Goal: Transaction & Acquisition: Purchase product/service

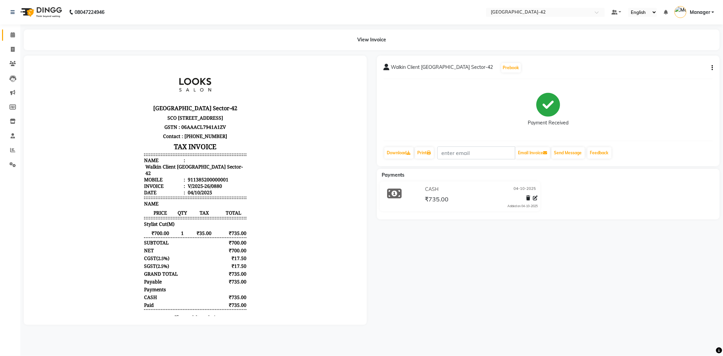
click at [6, 34] on link "Calendar" at bounding box center [10, 34] width 16 height 11
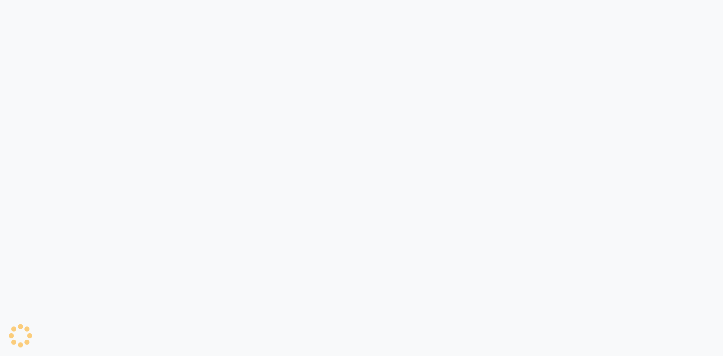
select select "service"
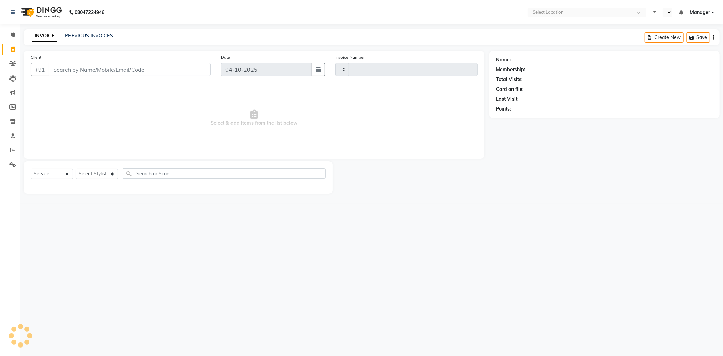
select select "en"
type input "0881"
select select "8692"
click at [15, 50] on span at bounding box center [13, 50] width 12 height 8
select select "8692"
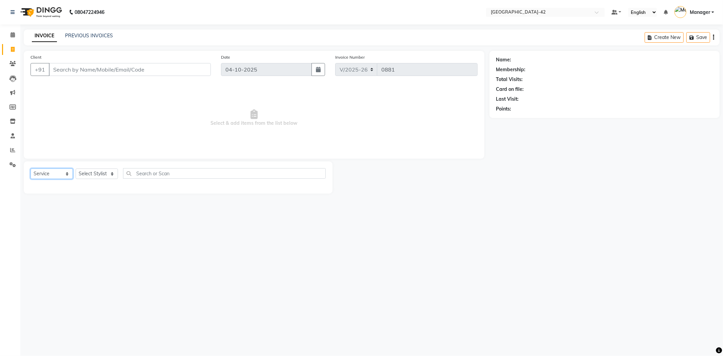
drag, startPoint x: 326, startPoint y: 104, endPoint x: 50, endPoint y: 175, distance: 285.3
click at [50, 175] on select "Select Service Product Membership Package Voucher Prepaid Gift Card" at bounding box center [52, 173] width 42 height 11
select select "P"
click at [31, 169] on select "Select Service Product Membership Package Voucher Prepaid Gift Card" at bounding box center [52, 173] width 42 height 11
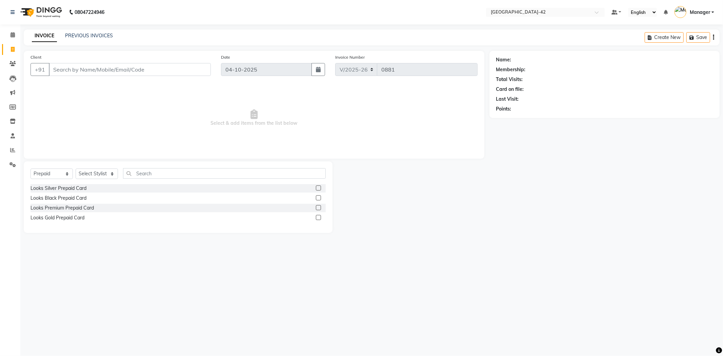
click at [87, 197] on div "Looks Black Prepaid Card" at bounding box center [178, 198] width 295 height 8
click at [74, 202] on div "Looks Black Prepaid Card" at bounding box center [178, 198] width 295 height 8
click at [79, 198] on div "Looks Black Prepaid Card" at bounding box center [59, 198] width 56 height 7
checkbox input "false"
click at [109, 175] on select "Select Stylist Ajay Aman_Pdct Amjad_asst Ankit_asst Asif_BRB Basant_Pdct [PERSO…" at bounding box center [97, 173] width 42 height 11
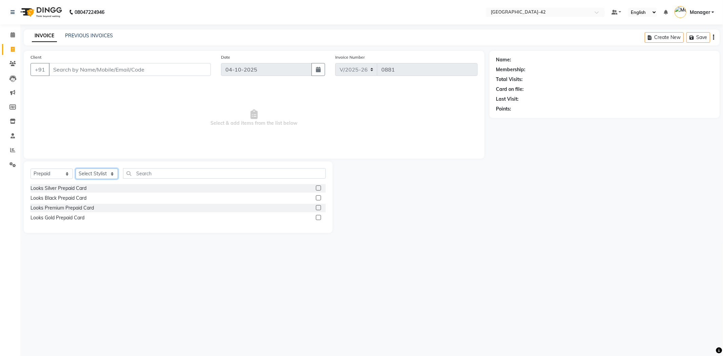
select select "90268"
click at [76, 169] on select "Select Stylist Ajay Aman_Pdct Amjad_asst Ankit_asst Asif_BRB Basant_Pdct [PERSO…" at bounding box center [97, 173] width 42 height 11
click at [79, 197] on div "Looks Black Prepaid Card" at bounding box center [59, 198] width 56 height 7
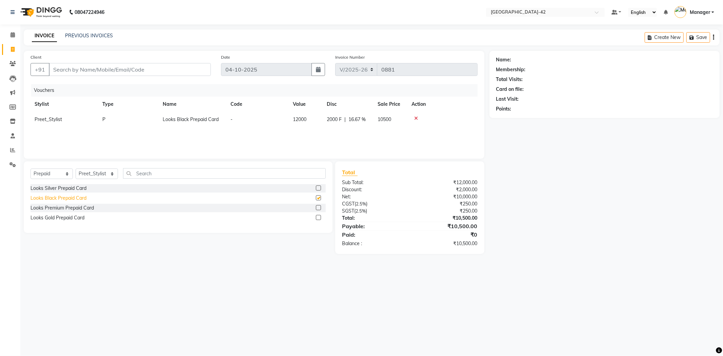
checkbox input "false"
click at [414, 112] on td at bounding box center [442, 119] width 70 height 15
click at [415, 116] on icon at bounding box center [416, 118] width 4 height 5
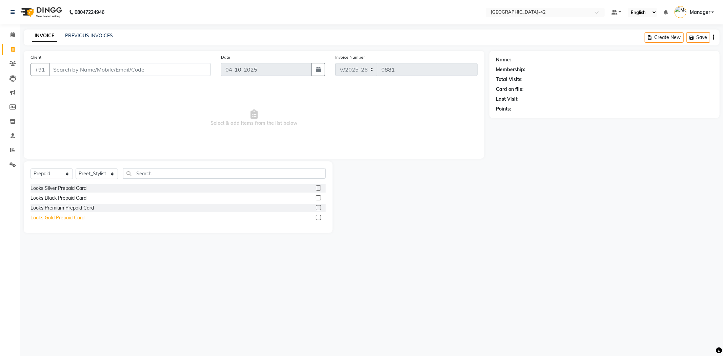
click at [81, 215] on div "Looks Gold Prepaid Card" at bounding box center [58, 217] width 54 height 7
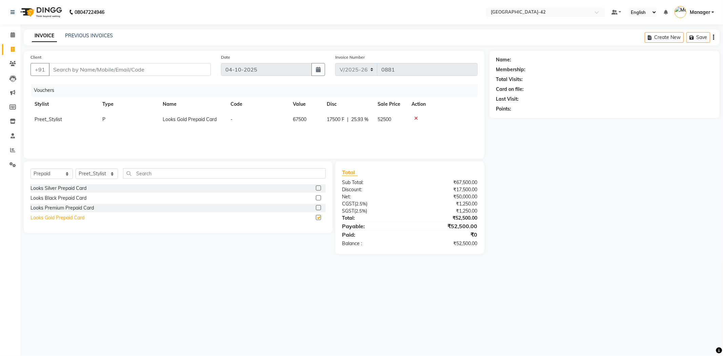
checkbox input "false"
click at [414, 119] on icon at bounding box center [416, 118] width 4 height 5
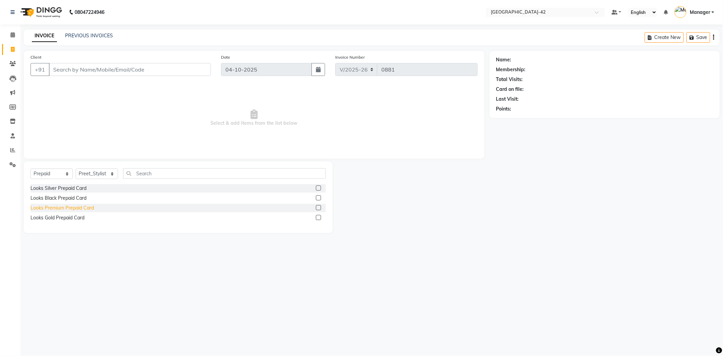
click at [61, 210] on div "Looks Premium Prepaid Card" at bounding box center [62, 207] width 63 height 7
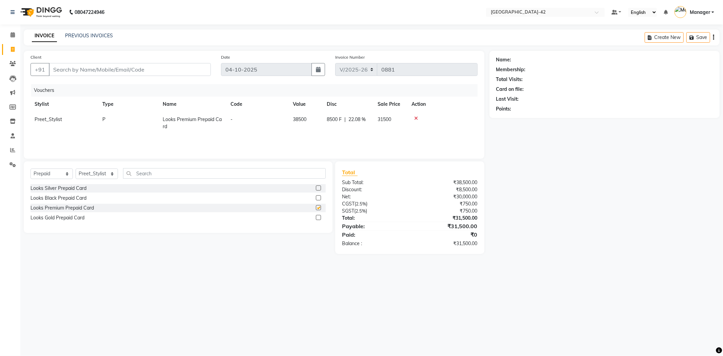
checkbox input "false"
click at [416, 119] on div at bounding box center [443, 118] width 62 height 5
click at [411, 114] on td at bounding box center [442, 123] width 70 height 22
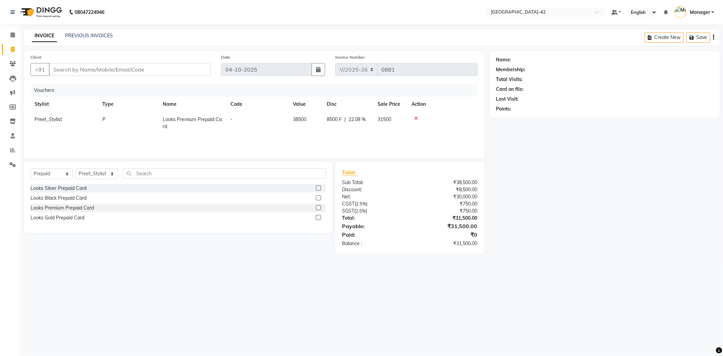
drag, startPoint x: 416, startPoint y: 116, endPoint x: 409, endPoint y: 119, distance: 7.6
click at [413, 117] on div at bounding box center [443, 118] width 62 height 5
click at [409, 119] on td at bounding box center [442, 123] width 70 height 22
click at [414, 118] on icon at bounding box center [416, 118] width 4 height 5
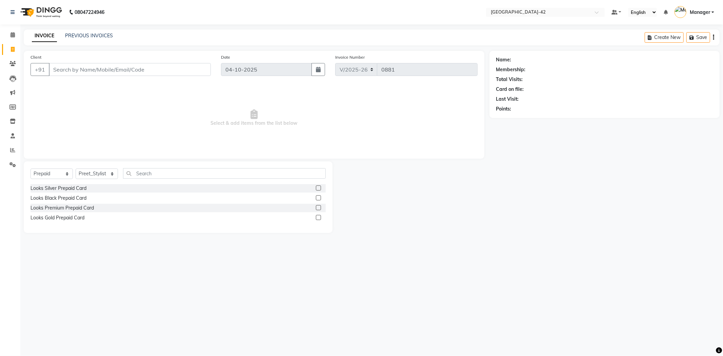
click at [415, 117] on span "Select & add items from the list below" at bounding box center [254, 118] width 447 height 68
click at [50, 190] on div "Looks Silver Prepaid Card" at bounding box center [59, 188] width 56 height 7
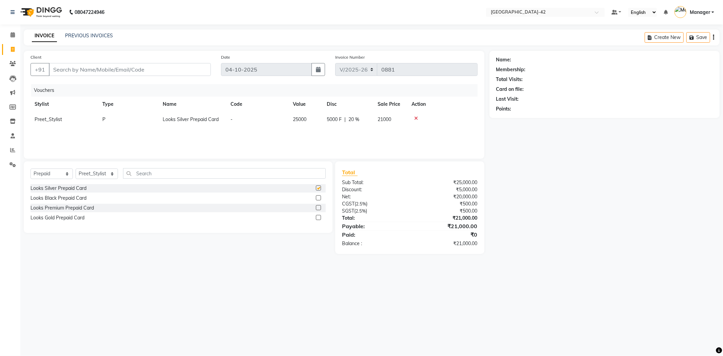
checkbox input "false"
click at [414, 120] on icon at bounding box center [416, 118] width 4 height 5
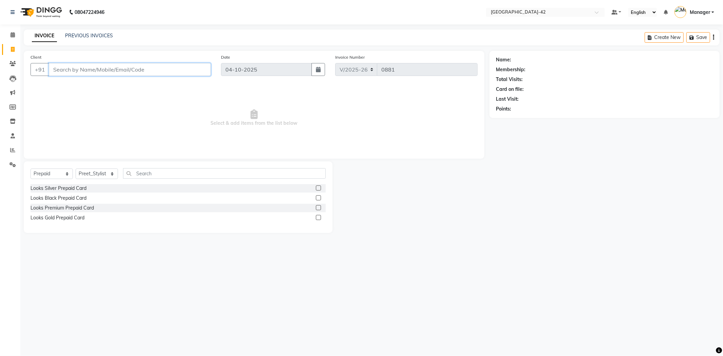
click at [76, 65] on input "Client" at bounding box center [130, 69] width 162 height 13
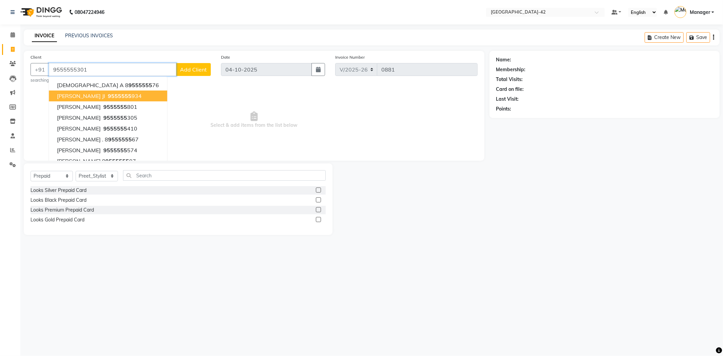
type input "9555555301"
click at [168, 106] on span "Select & add items from the list below" at bounding box center [254, 120] width 447 height 68
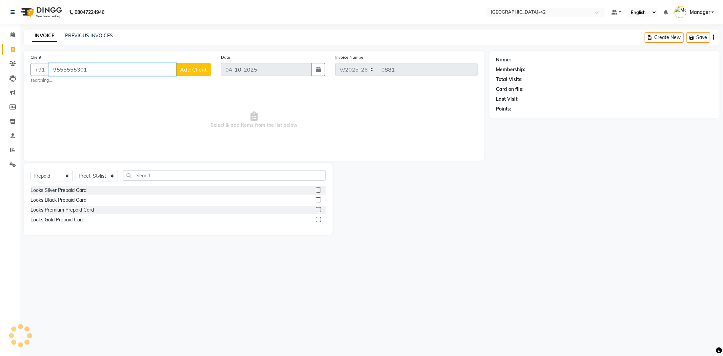
click at [68, 73] on input "9555555301" at bounding box center [112, 69] width 127 height 13
click at [64, 68] on input "9555555301" at bounding box center [112, 69] width 127 height 13
click at [187, 69] on span "Add Client" at bounding box center [193, 69] width 27 height 7
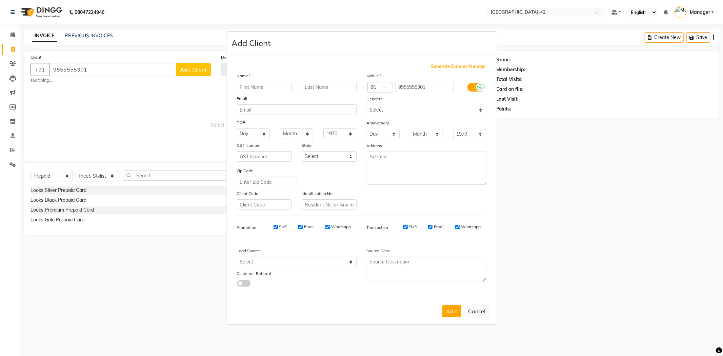
click at [239, 86] on input "text" at bounding box center [264, 87] width 55 height 11
type input "shruti"
type input "q"
type input "saharan"
click at [469, 103] on div "Gender" at bounding box center [427, 99] width 130 height 9
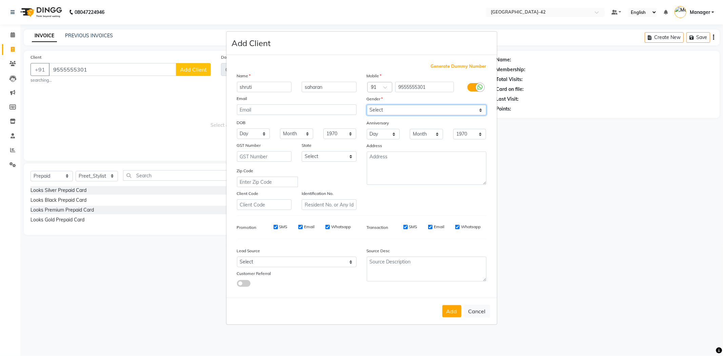
click at [467, 107] on select "Select Male Female Other Prefer Not To Say" at bounding box center [427, 110] width 120 height 11
select select "female"
click at [367, 105] on select "Select Male Female Other Prefer Not To Say" at bounding box center [427, 110] width 120 height 11
click at [446, 309] on button "Add" at bounding box center [451, 311] width 19 height 12
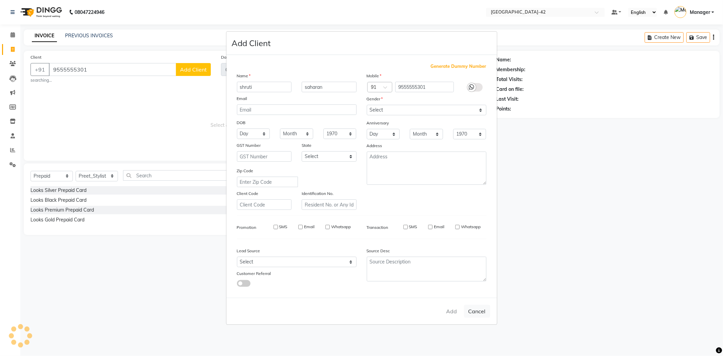
select select
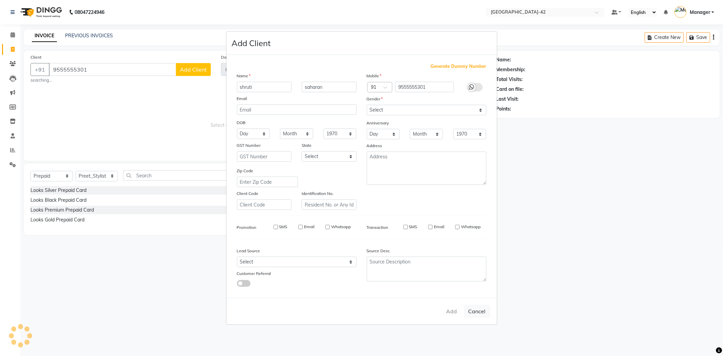
select select
checkbox input "false"
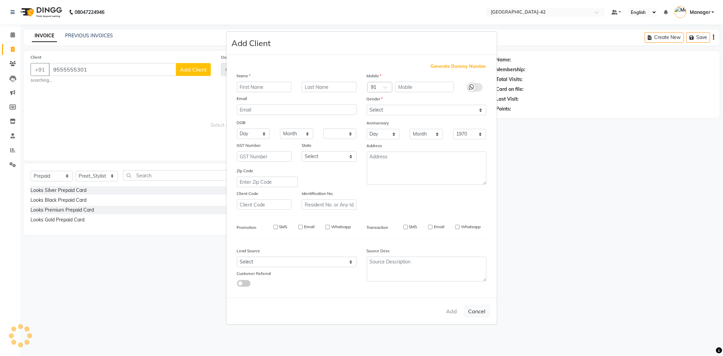
checkbox input "false"
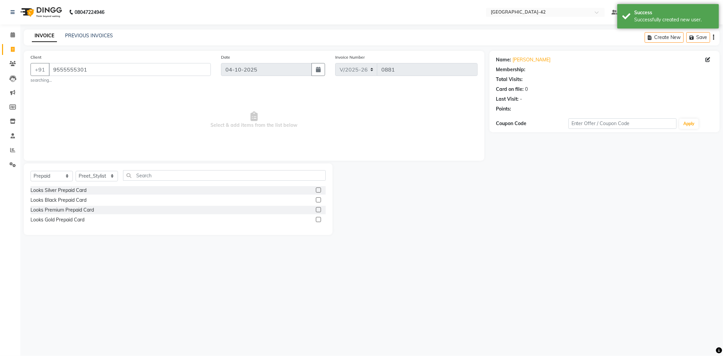
select select "1: Object"
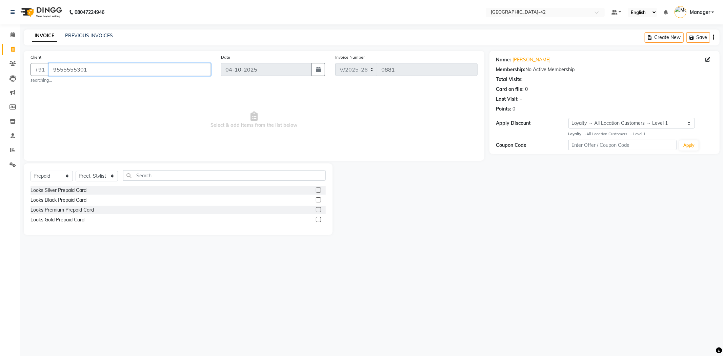
click at [66, 69] on input "9555555301" at bounding box center [130, 69] width 162 height 13
click at [86, 208] on div "Looks Premium Prepaid Card" at bounding box center [62, 209] width 63 height 7
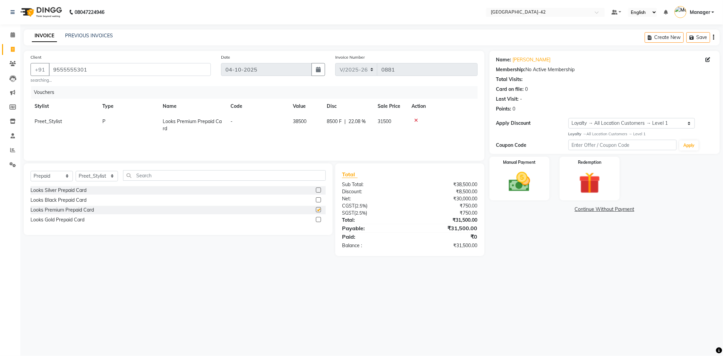
checkbox input "false"
click at [417, 119] on div at bounding box center [443, 120] width 62 height 5
drag, startPoint x: 416, startPoint y: 117, endPoint x: 416, endPoint y: 121, distance: 4.4
click at [416, 119] on td at bounding box center [442, 125] width 70 height 22
click at [412, 119] on div at bounding box center [443, 120] width 62 height 5
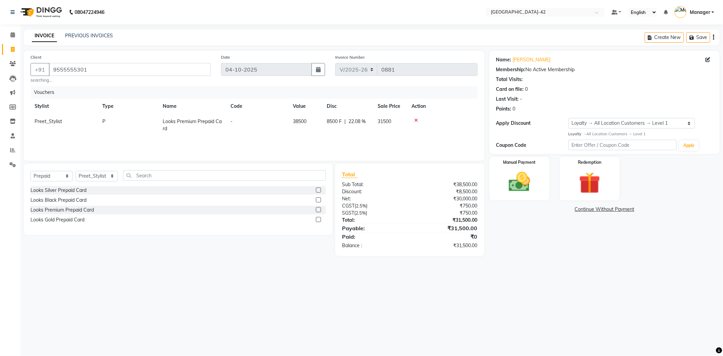
click at [413, 120] on div at bounding box center [443, 120] width 62 height 5
click at [414, 120] on icon at bounding box center [416, 120] width 4 height 5
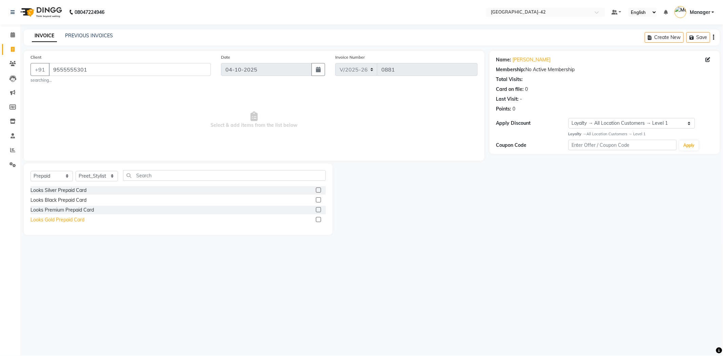
click at [68, 219] on div "Looks Gold Prepaid Card" at bounding box center [58, 219] width 54 height 7
checkbox input "false"
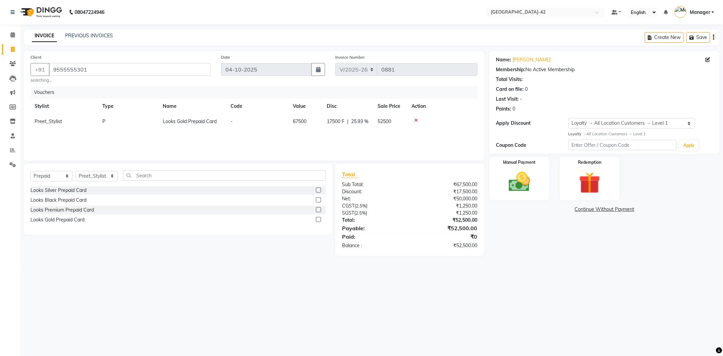
click at [414, 119] on icon at bounding box center [416, 120] width 4 height 5
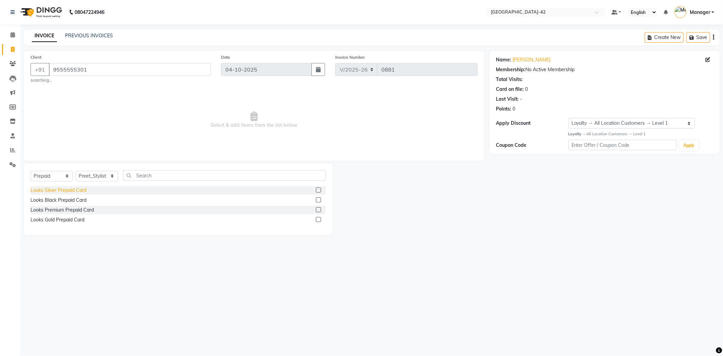
click at [55, 189] on div "Looks Silver Prepaid Card" at bounding box center [59, 190] width 56 height 7
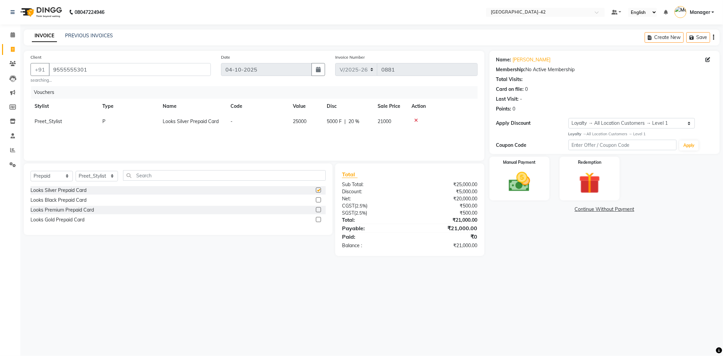
checkbox input "false"
click at [531, 192] on img at bounding box center [519, 182] width 36 height 26
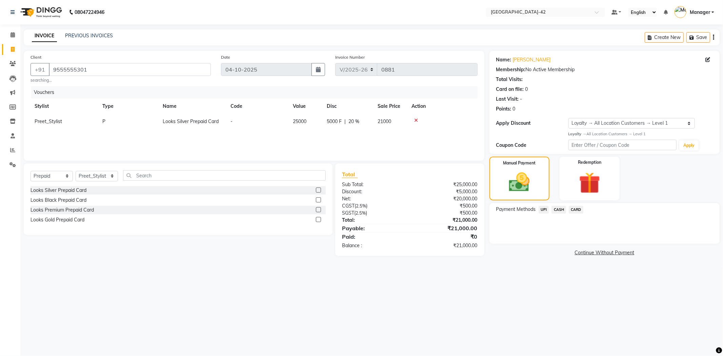
drag, startPoint x: 558, startPoint y: 211, endPoint x: 590, endPoint y: 220, distance: 33.4
click at [566, 215] on div "Payment Methods UPI CASH CARD" at bounding box center [604, 210] width 217 height 9
click at [560, 209] on span "CASH" at bounding box center [559, 210] width 15 height 8
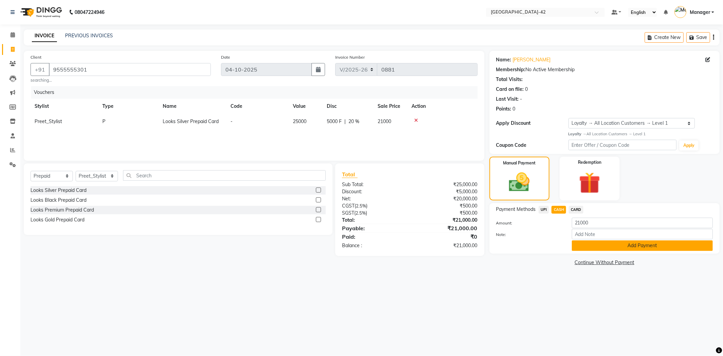
click at [649, 244] on button "Add Payment" at bounding box center [642, 245] width 141 height 11
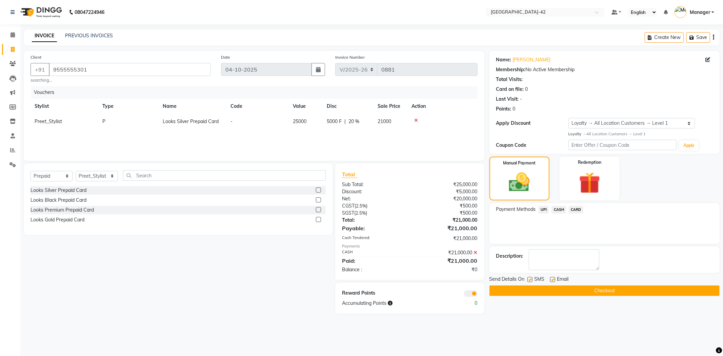
click at [580, 285] on button "Checkout" at bounding box center [604, 290] width 230 height 11
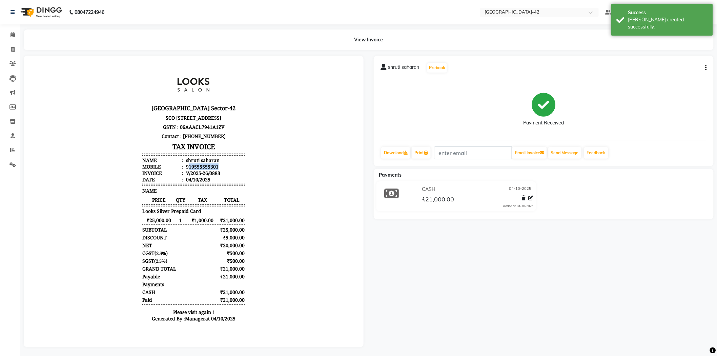
drag, startPoint x: 212, startPoint y: 178, endPoint x: 184, endPoint y: 180, distance: 28.5
click at [184, 169] on li "Mobile : 919555555301" at bounding box center [193, 166] width 102 height 6
copy div "19555555301"
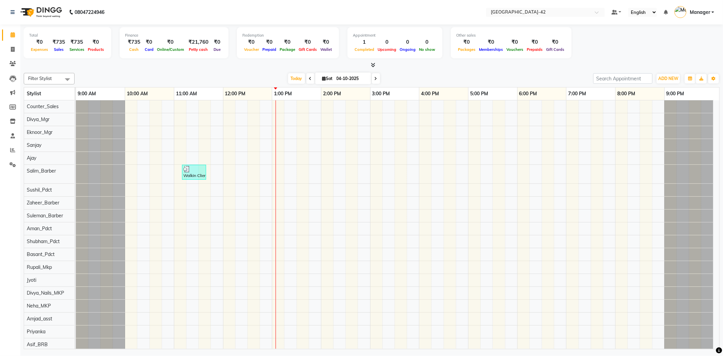
click at [9, 12] on div "08047224946" at bounding box center [57, 12] width 104 height 19
drag, startPoint x: 13, startPoint y: 11, endPoint x: 12, endPoint y: 16, distance: 5.4
click at [13, 11] on icon at bounding box center [13, 12] width 4 height 5
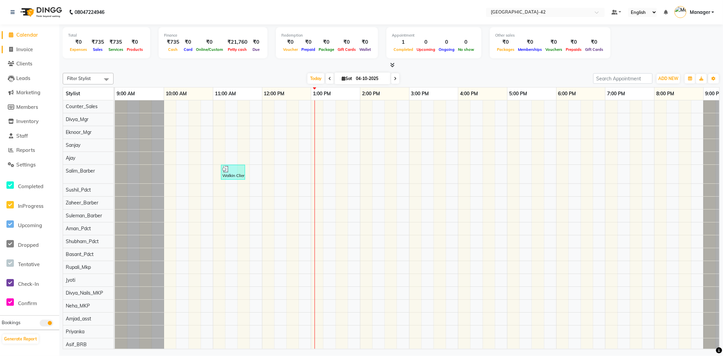
click at [19, 49] on span "Invoice" at bounding box center [24, 49] width 17 height 6
select select "service"
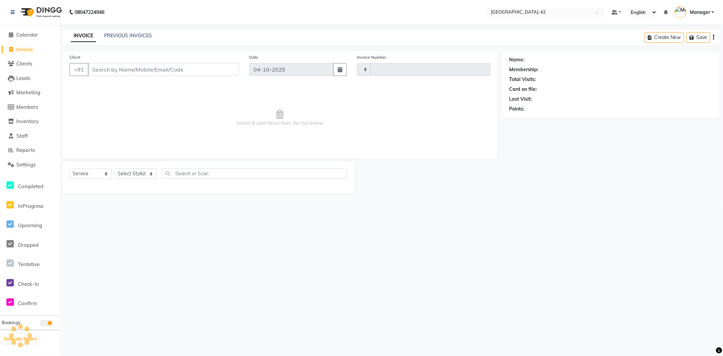
type input "0881"
select select "8692"
click at [124, 71] on input "Client" at bounding box center [163, 69] width 151 height 13
type input "9818002732"
select select "1: Object"
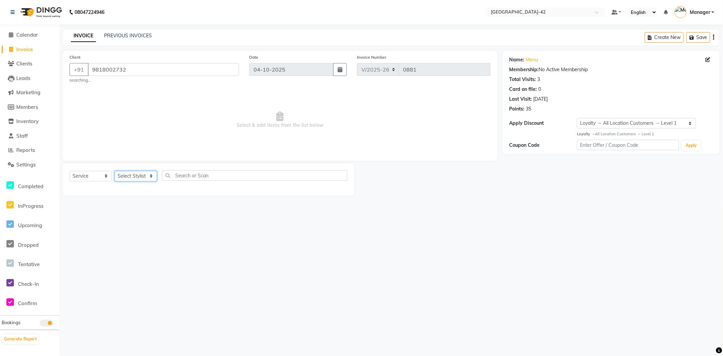
click at [139, 178] on select "Select Stylist Ajay Aman_Pdct Amjad_asst Ankit_asst Asif_BRB Basant_Pdct [PERSO…" at bounding box center [136, 176] width 42 height 11
select select "88343"
click at [115, 171] on select "Select Stylist Ajay Aman_Pdct Amjad_asst Ankit_asst Asif_BRB Basant_Pdct [PERSO…" at bounding box center [136, 176] width 42 height 11
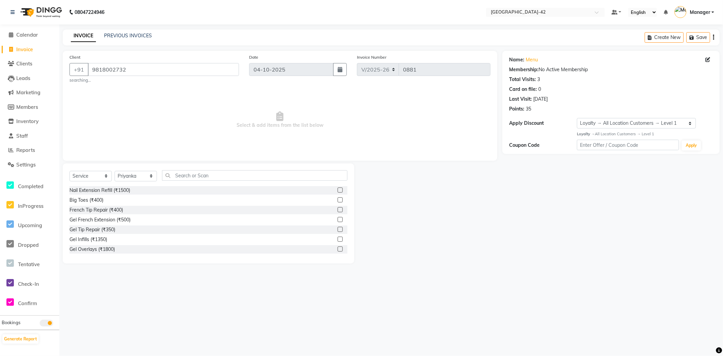
drag, startPoint x: 201, startPoint y: 167, endPoint x: 189, endPoint y: 177, distance: 15.0
click at [194, 172] on div "Select Service Product Membership Package Voucher Prepaid Gift Card Select Styl…" at bounding box center [209, 213] width 292 height 100
click at [189, 177] on input "text" at bounding box center [254, 175] width 185 height 11
type input "eye"
click at [109, 212] on div "Eyebrows (₹200)" at bounding box center [208, 210] width 278 height 8
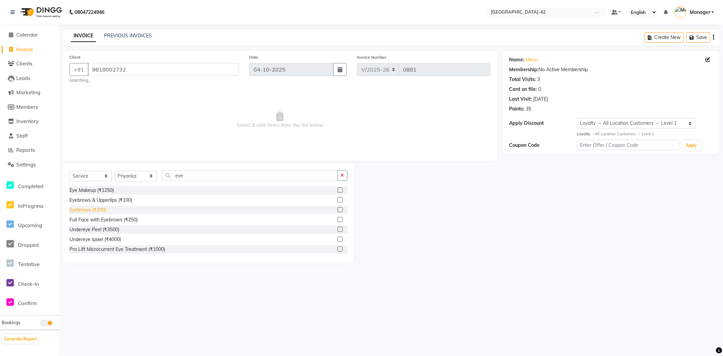
click at [98, 211] on div "Eyebrows (₹200)" at bounding box center [87, 209] width 37 height 7
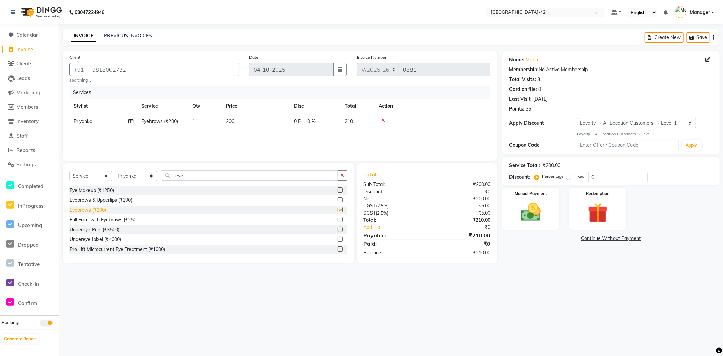
checkbox input "false"
click at [547, 217] on img at bounding box center [531, 212] width 34 height 24
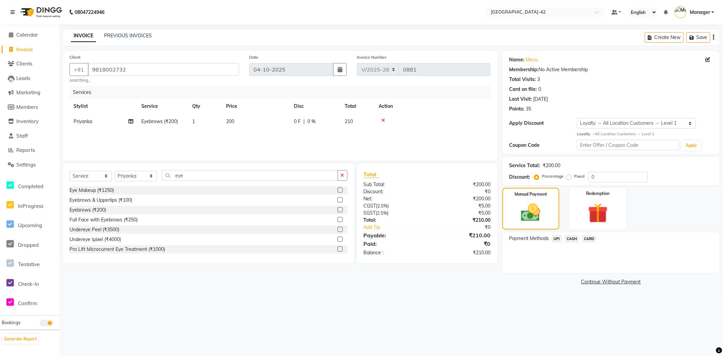
click at [587, 238] on span "CARD" at bounding box center [589, 239] width 15 height 8
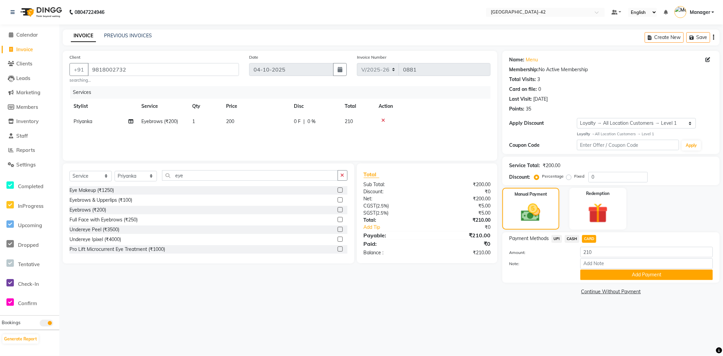
click at [597, 270] on button "Add Payment" at bounding box center [646, 274] width 133 height 11
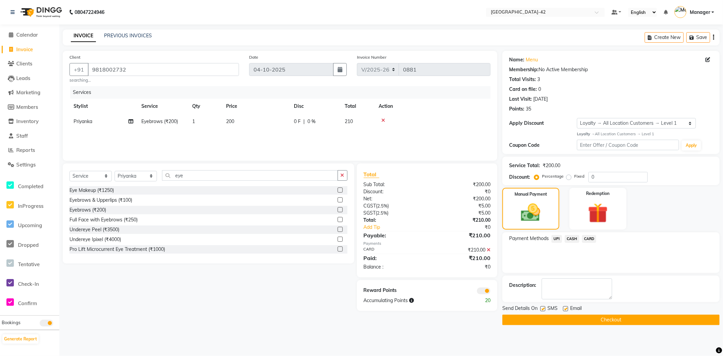
drag, startPoint x: 541, startPoint y: 307, endPoint x: 538, endPoint y: 311, distance: 4.3
click at [538, 310] on div "Send Details On SMS Email" at bounding box center [610, 309] width 217 height 8
click at [531, 321] on button "Checkout" at bounding box center [610, 320] width 217 height 11
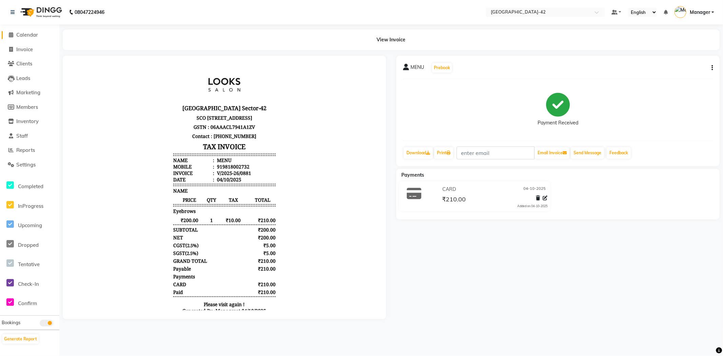
click at [25, 34] on span "Calendar" at bounding box center [27, 35] width 22 height 6
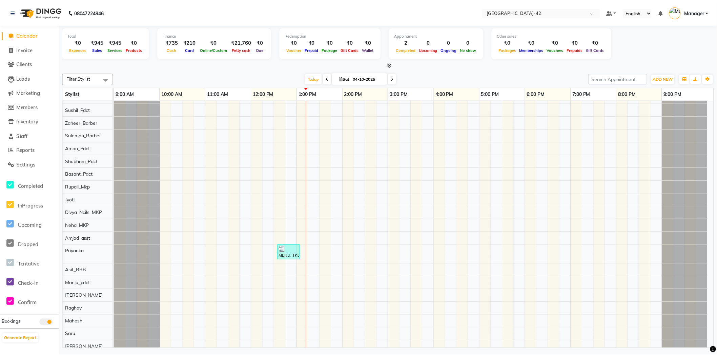
scroll to position [38, 0]
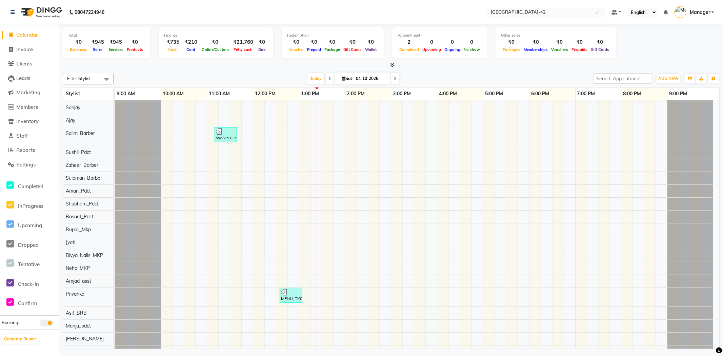
click at [25, 45] on li "Invoice" at bounding box center [29, 49] width 59 height 15
click at [27, 48] on span "Invoice" at bounding box center [24, 49] width 17 height 6
select select "8692"
select select "service"
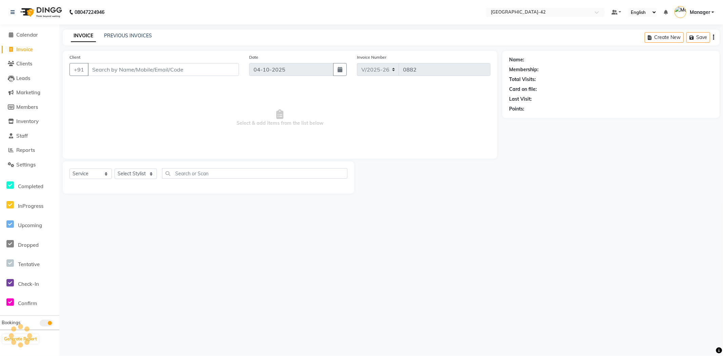
click at [222, 74] on input "Client" at bounding box center [163, 69] width 151 height 13
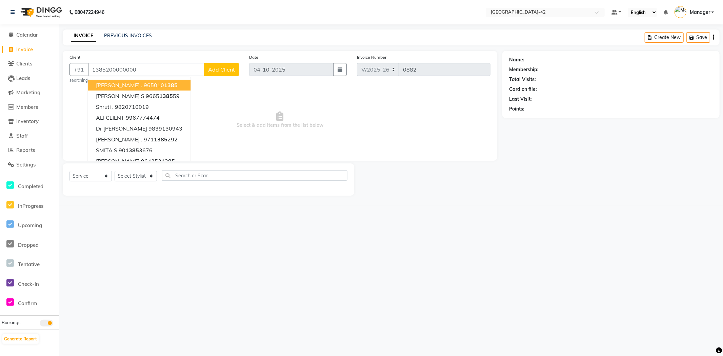
type input "1385200000000."
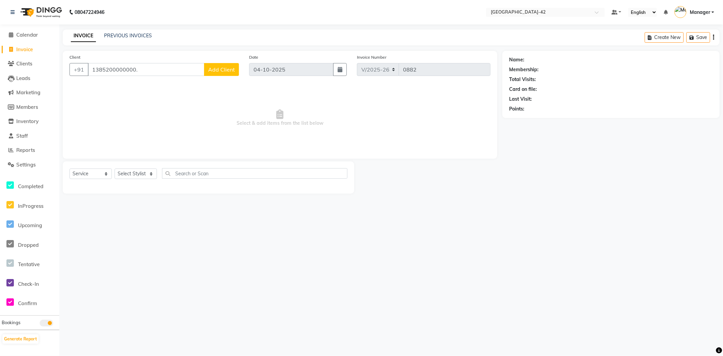
drag, startPoint x: 149, startPoint y: 69, endPoint x: 49, endPoint y: 71, distance: 100.4
click at [49, 71] on app-home "08047224946 Select Location × Looks Golf Avenue, Gurgaon Sector-42 Default Pane…" at bounding box center [361, 102] width 723 height 204
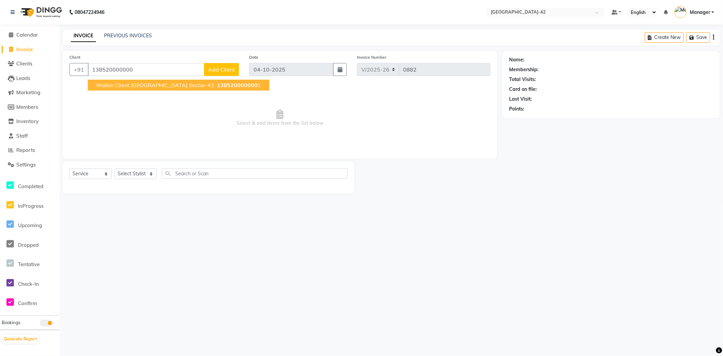
click at [185, 83] on span "Walkin Client Golf Avenue Sector-42" at bounding box center [155, 85] width 118 height 7
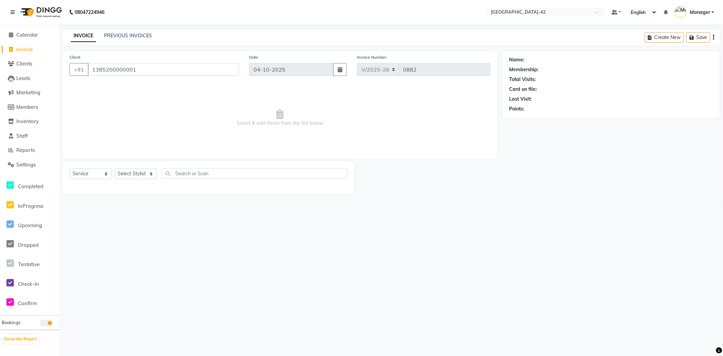
type input "1385200000001"
select select "1: Object"
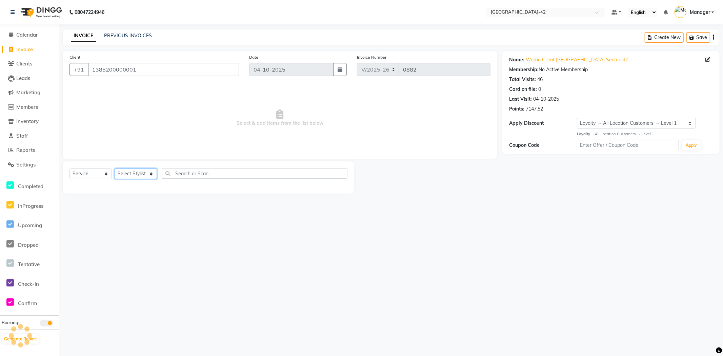
click at [144, 177] on select "Select Stylist Ajay Aman_Pdct Amjad_asst Ankit_asst Asif_BRB Basant_Pdct Bhupes…" at bounding box center [136, 173] width 42 height 11
select select "88343"
click at [115, 169] on select "Select Stylist Ajay Aman_Pdct Amjad_asst Ankit_asst Asif_BRB Basant_Pdct Bhupes…" at bounding box center [136, 173] width 42 height 11
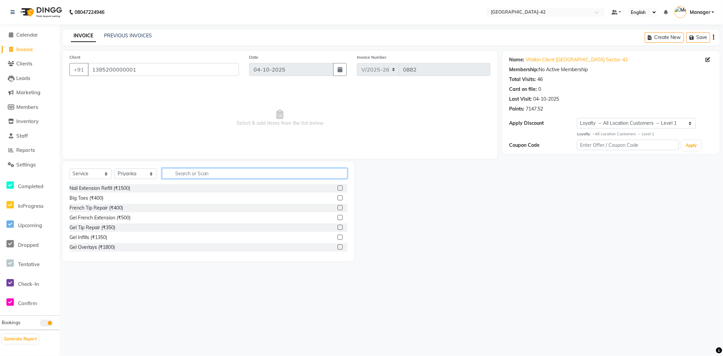
click at [236, 174] on input "text" at bounding box center [254, 173] width 185 height 11
type input "eye"
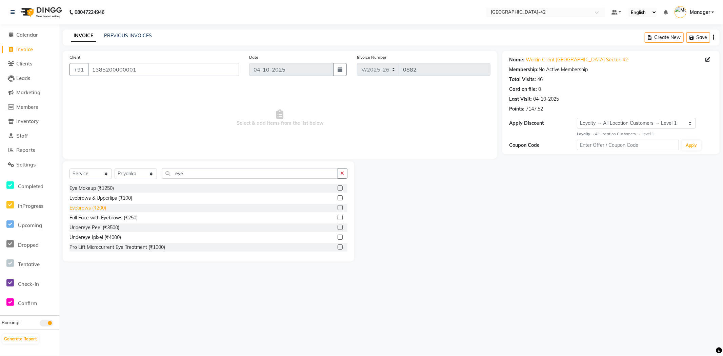
click at [104, 209] on div "Eyebrows (₹200)" at bounding box center [87, 207] width 37 height 7
checkbox input "false"
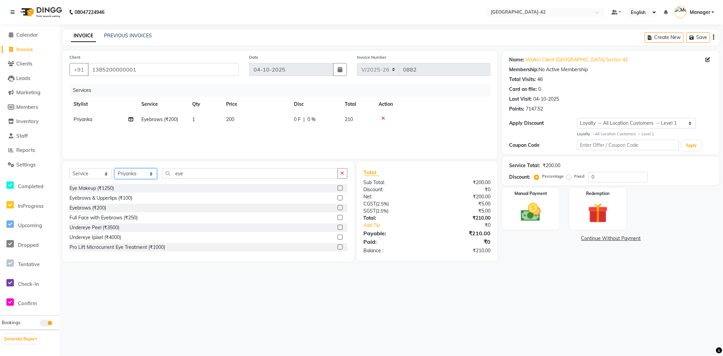
click at [139, 175] on select "Select Stylist Ajay Aman_Pdct Amjad_asst Ankit_asst Asif_BRB Basant_Pdct Bhupes…" at bounding box center [136, 173] width 42 height 11
select select "89271"
click at [115, 169] on select "Select Stylist Ajay Aman_Pdct Amjad_asst Ankit_asst Asif_BRB Basant_Pdct Bhupes…" at bounding box center [136, 173] width 42 height 11
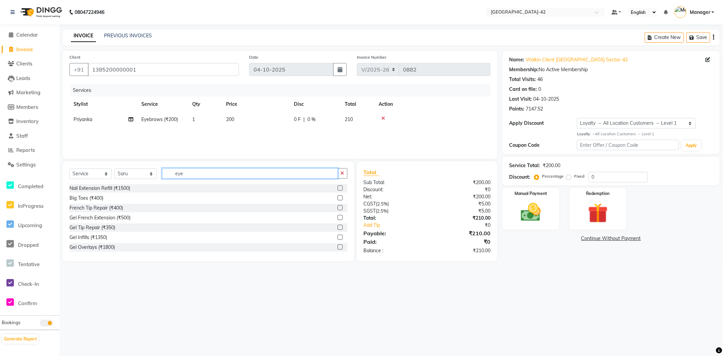
drag, startPoint x: 205, startPoint y: 171, endPoint x: 149, endPoint y: 172, distance: 55.6
click at [149, 172] on div "Select Service Product Membership Package Voucher Prepaid Gift Card Select Styl…" at bounding box center [208, 176] width 278 height 16
type input "cut"
click at [100, 247] on div "Cr.Stylist Cut(F) (₹2000)" at bounding box center [95, 247] width 52 height 7
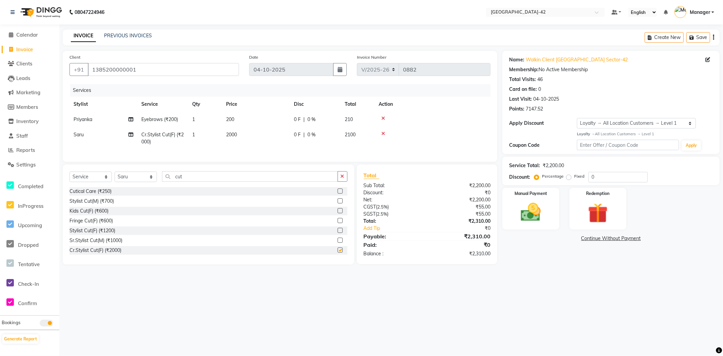
checkbox input "false"
drag, startPoint x: 199, startPoint y: 178, endPoint x: 161, endPoint y: 180, distance: 38.4
click at [162, 180] on input "cut" at bounding box center [250, 176] width 176 height 11
type input "cut"
click at [108, 254] on div "Cr.Stylist Cut(F) (₹2000)" at bounding box center [95, 250] width 52 height 7
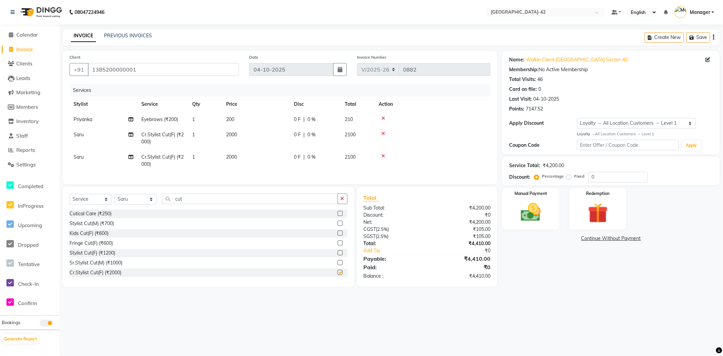
checkbox input "false"
click at [224, 159] on td "2000" at bounding box center [256, 160] width 68 height 22
select select "89271"
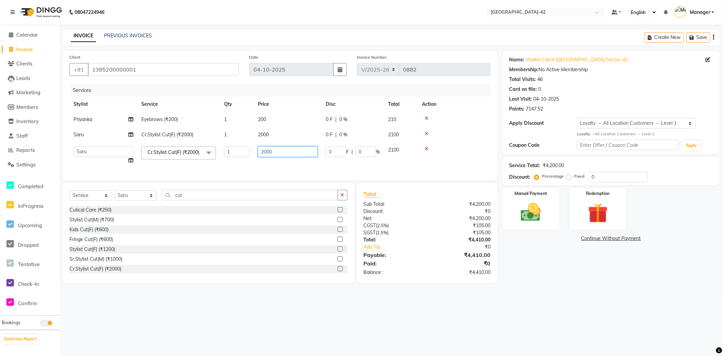
drag, startPoint x: 273, startPoint y: 151, endPoint x: 263, endPoint y: 153, distance: 10.2
click at [264, 153] on input "2000" at bounding box center [288, 151] width 60 height 11
type input "2"
type input "1000"
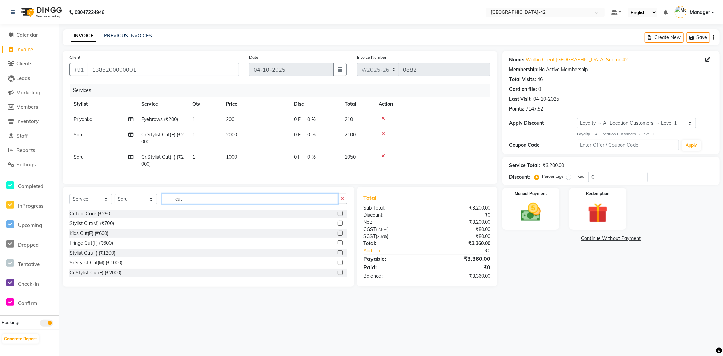
drag, startPoint x: 191, startPoint y: 206, endPoint x: 152, endPoint y: 206, distance: 39.7
click at [152, 206] on div "Select Service Product Membership Package Voucher Prepaid Gift Card Select Styl…" at bounding box center [208, 202] width 278 height 16
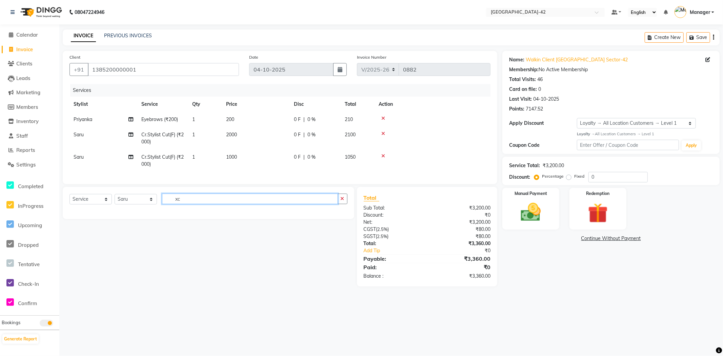
type input "x"
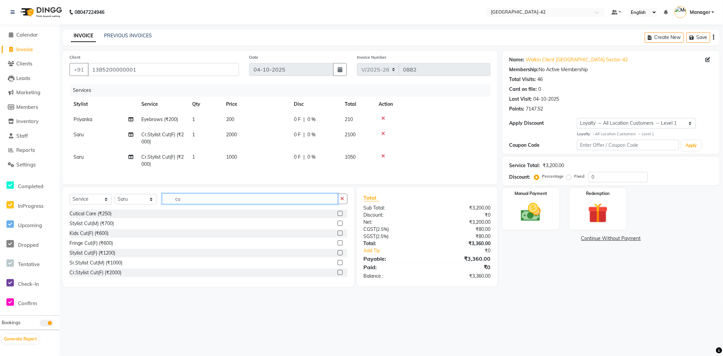
type input "cut"
click at [114, 275] on div "Cr.Stylist Cut(F) (₹2000)" at bounding box center [95, 272] width 52 height 7
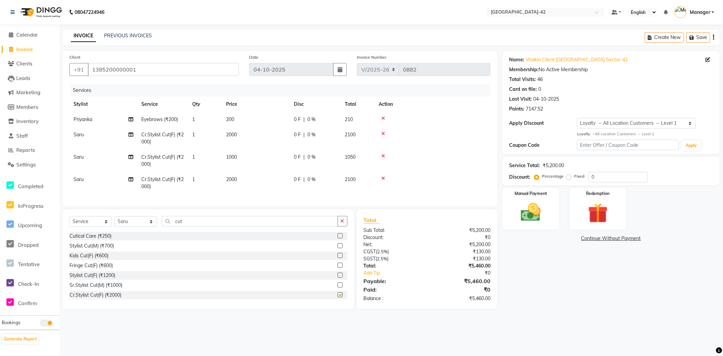
checkbox input "false"
click at [245, 177] on td "2000" at bounding box center [256, 183] width 68 height 22
select select "89271"
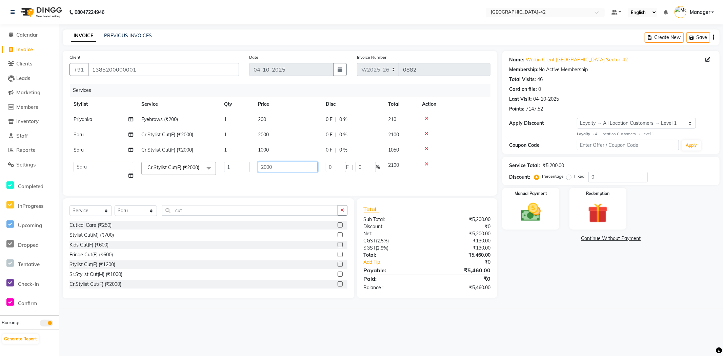
drag, startPoint x: 275, startPoint y: 164, endPoint x: 230, endPoint y: 174, distance: 46.5
click at [231, 174] on tr "Ajay Aman_Pdct Amjad_asst Ankit_asst Asif_BRB Basant_Pdct Bhupesh Counter_Sales…" at bounding box center [279, 171] width 421 height 26
type input "1000"
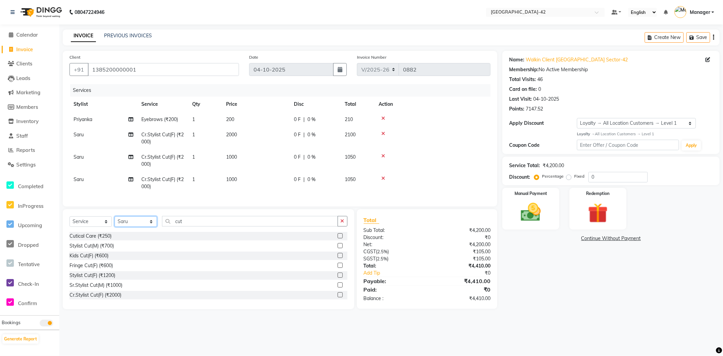
click at [151, 227] on select "Select Stylist Ajay Aman_Pdct Amjad_asst Ankit_asst Asif_BRB Basant_Pdct Bhupes…" at bounding box center [136, 221] width 42 height 11
select select "87975"
click at [115, 222] on select "Select Stylist Ajay Aman_Pdct Amjad_asst Ankit_asst Asif_BRB Basant_Pdct Bhupes…" at bounding box center [136, 221] width 42 height 11
drag, startPoint x: 184, startPoint y: 227, endPoint x: 158, endPoint y: 229, distance: 25.5
click at [161, 229] on div "Select Service Product Membership Package Voucher Prepaid Gift Card Select Styl…" at bounding box center [208, 224] width 278 height 16
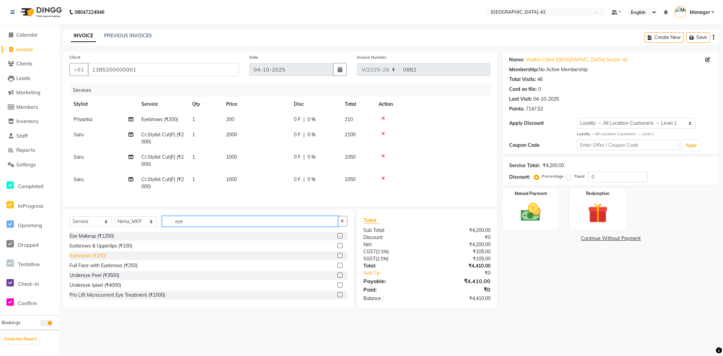
type input "eye"
click at [104, 259] on div "Eyebrows (₹200)" at bounding box center [87, 255] width 37 height 7
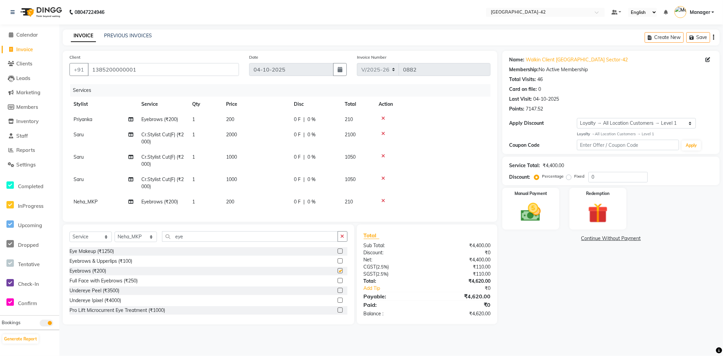
checkbox input "false"
click at [218, 189] on td "1" at bounding box center [205, 183] width 34 height 22
select select "89271"
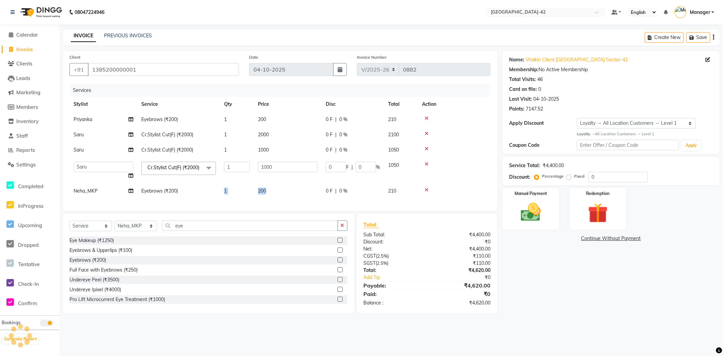
drag, startPoint x: 276, startPoint y: 193, endPoint x: 196, endPoint y: 194, distance: 80.7
click at [196, 194] on tr "Neha_MKP Eyebrows (₹200) 1 200 0 F | 0 % 210" at bounding box center [279, 190] width 421 height 15
click at [294, 188] on td "200" at bounding box center [288, 190] width 68 height 15
select select "87975"
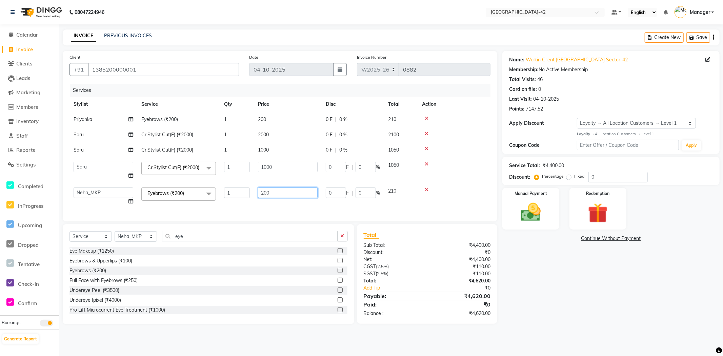
drag, startPoint x: 292, startPoint y: 199, endPoint x: 160, endPoint y: 196, distance: 131.9
click at [160, 196] on tr "Ajay Aman_Pdct Amjad_asst Ankit_asst Asif_BRB Basant_Pdct Bhupesh Counter_Sales…" at bounding box center [279, 196] width 421 height 26
type input "100"
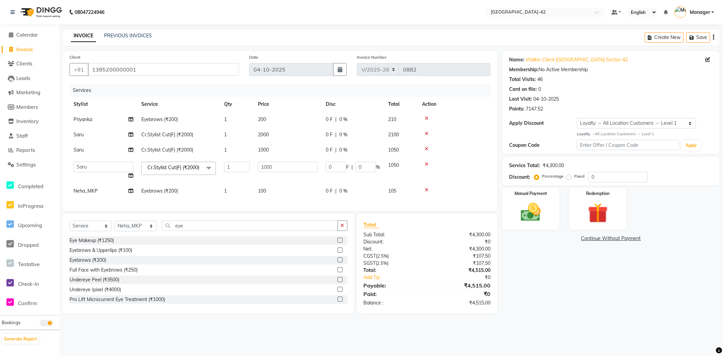
click at [316, 211] on div "Client +91 1385200000001 Date 04-10-2025 Invoice Number V/2025 V/2025-26 0882 S…" at bounding box center [280, 131] width 435 height 160
click at [149, 231] on select "Select Stylist Ajay Aman_Pdct Amjad_asst Ankit_asst Asif_BRB Basant_Pdct Bhupes…" at bounding box center [136, 226] width 42 height 11
select select "89271"
click at [115, 229] on select "Select Stylist Ajay Aman_Pdct Amjad_asst Ankit_asst Asif_BRB Basant_Pdct Bhupes…" at bounding box center [136, 226] width 42 height 11
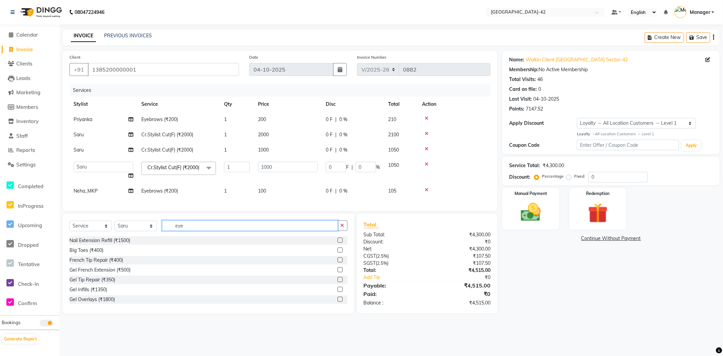
drag, startPoint x: 196, startPoint y: 238, endPoint x: 144, endPoint y: 226, distance: 52.6
click at [146, 229] on div "Select Service Product Membership Package Voucher Prepaid Gift Card Select Styl…" at bounding box center [208, 228] width 278 height 16
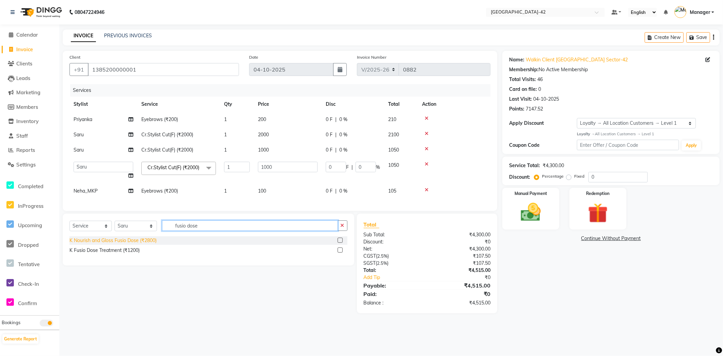
type input "fusio dose"
click at [128, 244] on div "K Nourish and Gloss Fusio Dose (₹2800)" at bounding box center [112, 240] width 87 height 7
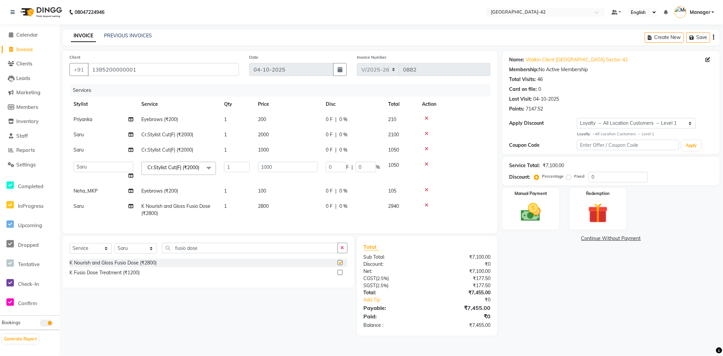
checkbox input "false"
click at [266, 219] on td "2800" at bounding box center [288, 210] width 68 height 22
select select "89271"
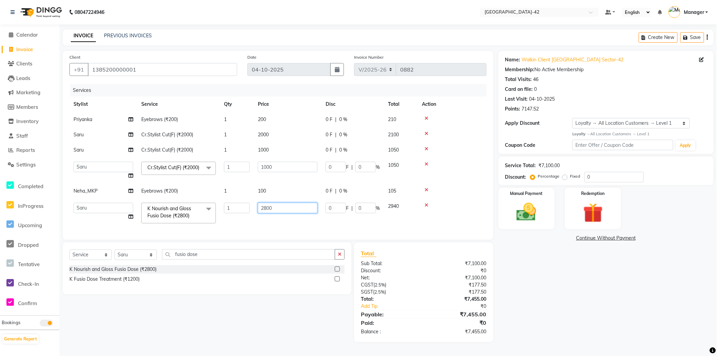
drag, startPoint x: 293, startPoint y: 214, endPoint x: 219, endPoint y: 202, distance: 74.6
click at [219, 202] on tr "Ajay Aman_Pdct Amjad_asst Ankit_asst Asif_BRB Basant_Pdct Bhupesh Counter_Sales…" at bounding box center [277, 213] width 417 height 29
type input "2500"
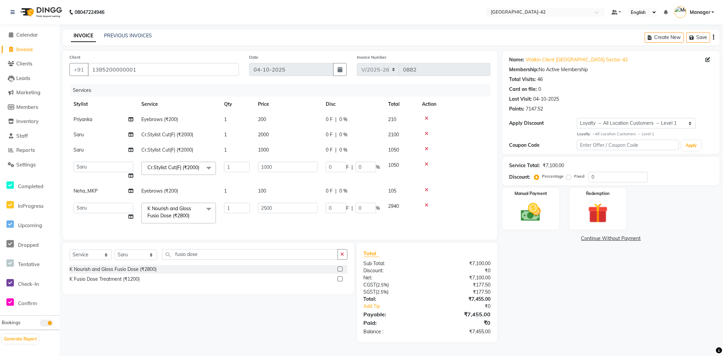
click at [537, 280] on div "Name: Walkin Client Golf Avenue Sector-42 Membership: No Active Membership Tota…" at bounding box center [613, 196] width 222 height 291
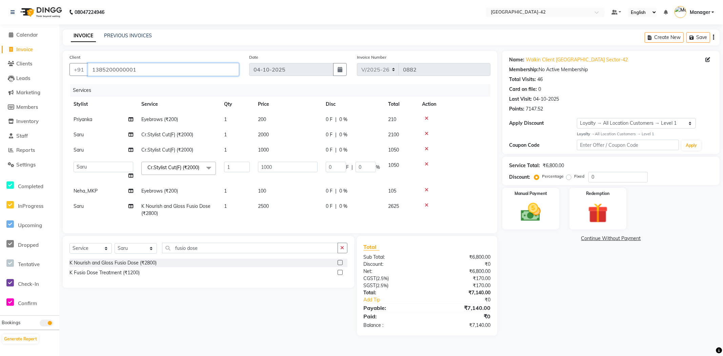
drag, startPoint x: 95, startPoint y: 68, endPoint x: 0, endPoint y: 69, distance: 95.3
click at [0, 69] on app-home "08047224946 Select Location × Looks Golf Avenue, Gurgaon Sector-42 Default Pane…" at bounding box center [361, 173] width 723 height 346
paste input "19555555301"
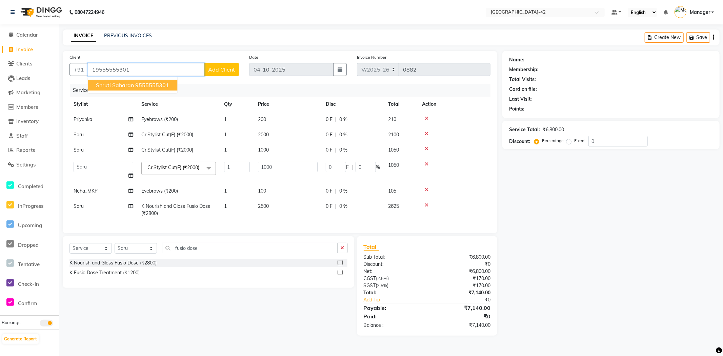
click at [129, 87] on span "shruti saharan" at bounding box center [115, 85] width 38 height 7
type input "9555555301"
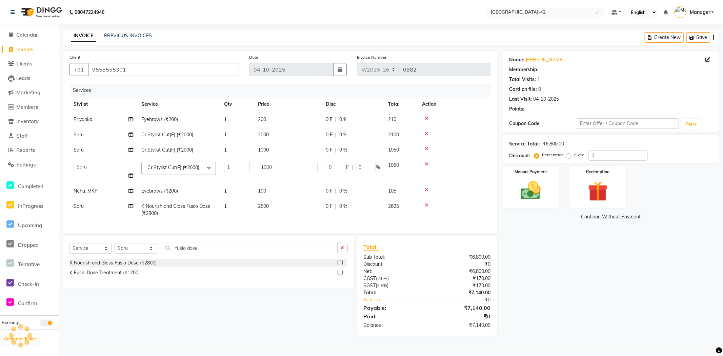
select select "1: Object"
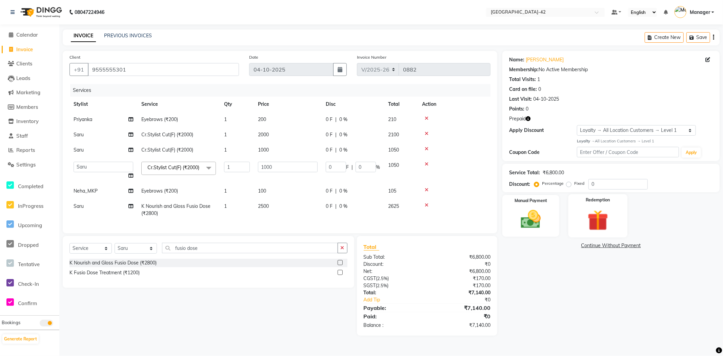
click at [609, 223] on img at bounding box center [598, 220] width 34 height 26
click at [563, 249] on span "Prepaid 1" at bounding box center [563, 247] width 22 height 8
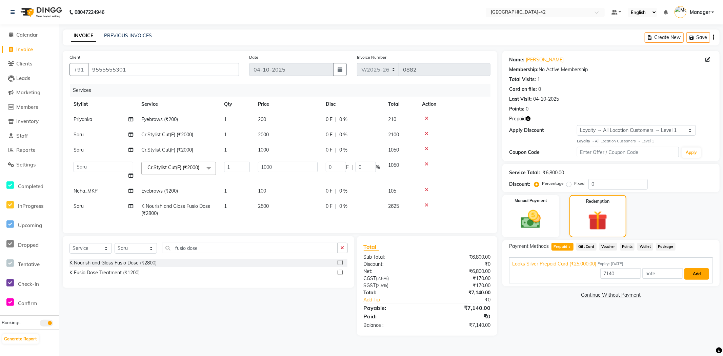
click at [692, 273] on button "Add" at bounding box center [696, 274] width 25 height 12
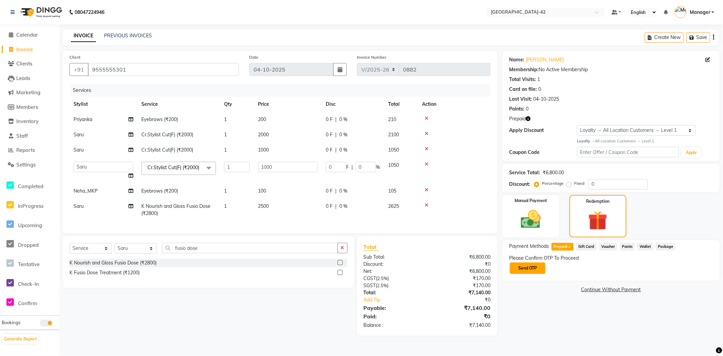
click at [523, 268] on button "Send OTP" at bounding box center [528, 268] width 36 height 12
click at [518, 268] on input "text" at bounding box center [543, 267] width 68 height 11
type input "8919"
click at [611, 267] on button "Confirm OTP" at bounding box center [598, 268] width 41 height 12
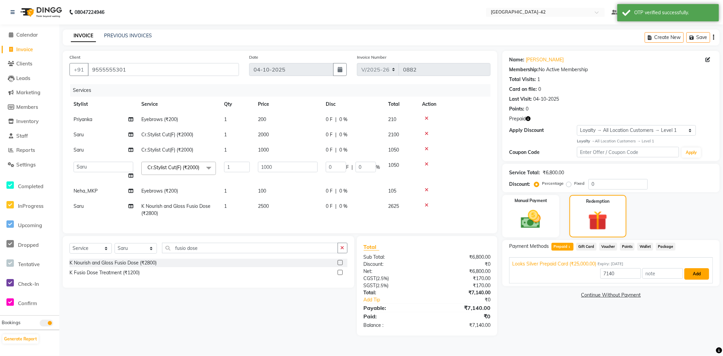
click at [692, 269] on button "Add" at bounding box center [696, 274] width 25 height 12
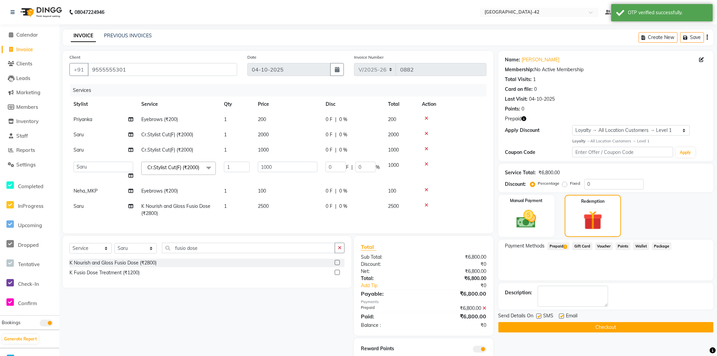
click at [614, 326] on button "Checkout" at bounding box center [606, 327] width 215 height 11
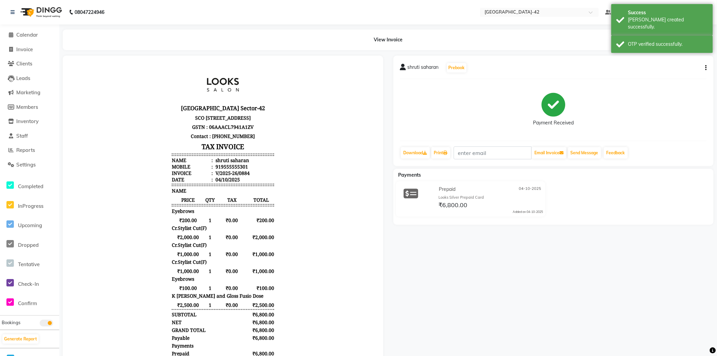
scroll to position [38, 0]
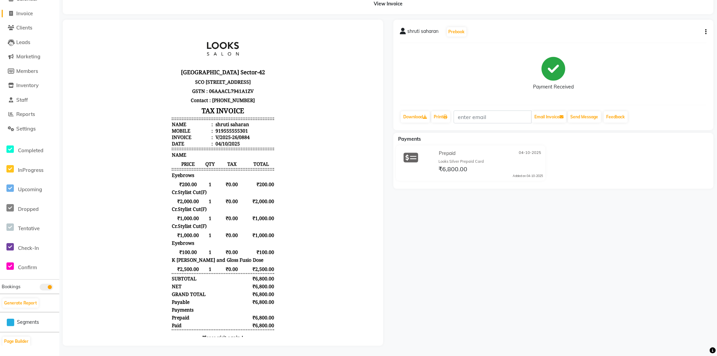
drag, startPoint x: 595, startPoint y: 272, endPoint x: 28, endPoint y: 14, distance: 623.2
click at [28, 14] on span "Invoice" at bounding box center [24, 13] width 17 height 6
select select "service"
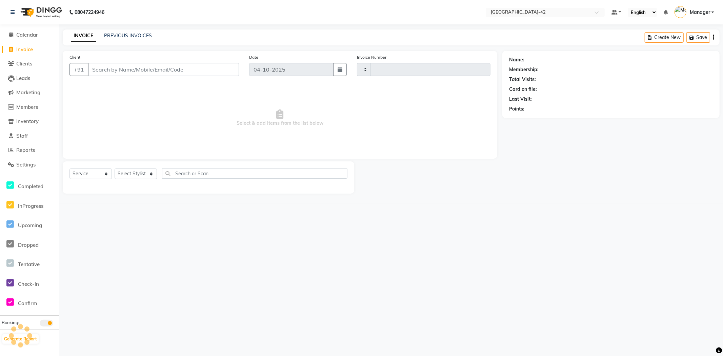
type input "0885"
select select "8692"
click at [32, 32] on span "Calendar" at bounding box center [27, 35] width 22 height 6
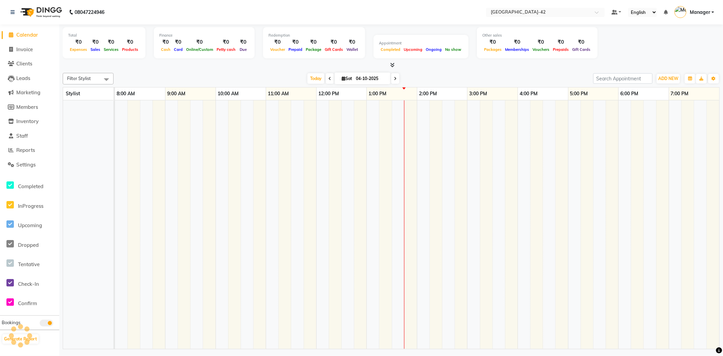
click at [33, 35] on span "Calendar" at bounding box center [27, 35] width 22 height 6
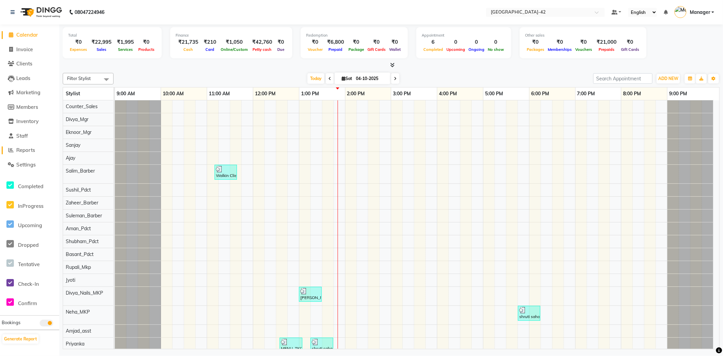
click at [24, 154] on link "Reports" at bounding box center [30, 150] width 56 height 8
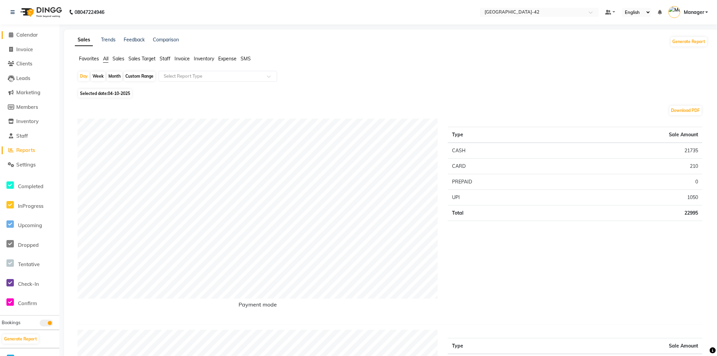
click at [25, 35] on span "Calendar" at bounding box center [27, 35] width 22 height 6
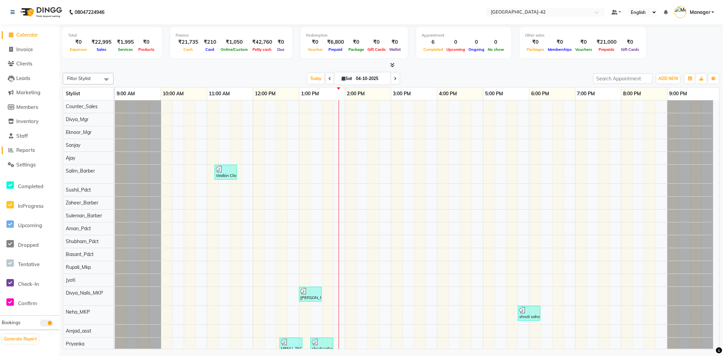
click at [22, 148] on span "Reports" at bounding box center [25, 150] width 19 height 6
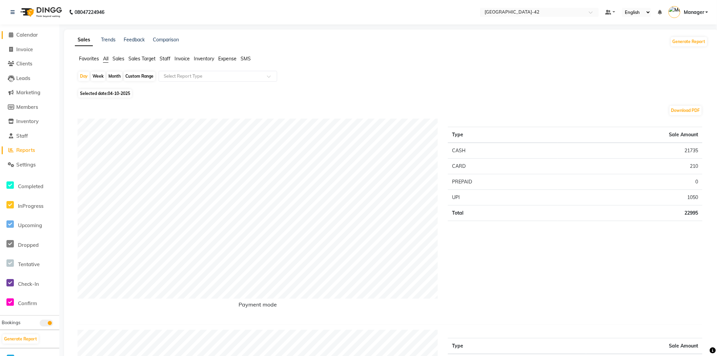
click at [24, 38] on span "Calendar" at bounding box center [27, 35] width 22 height 6
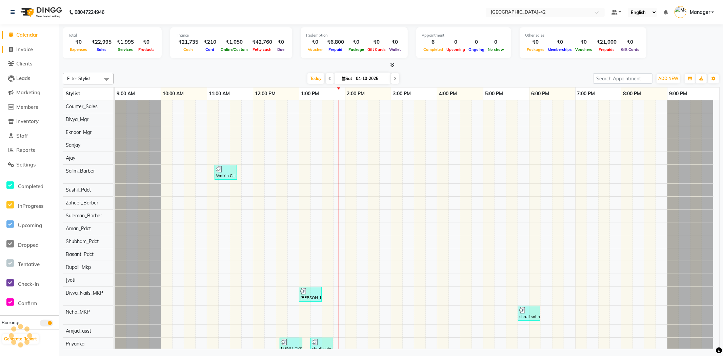
click at [26, 51] on span "Invoice" at bounding box center [24, 49] width 17 height 6
select select "8692"
select select "service"
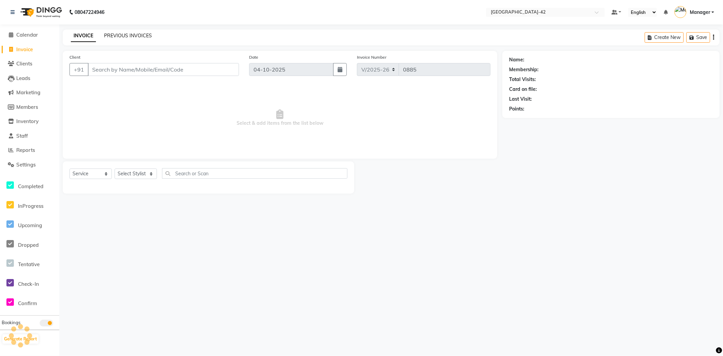
click at [143, 38] on link "PREVIOUS INVOICES" at bounding box center [128, 36] width 48 height 6
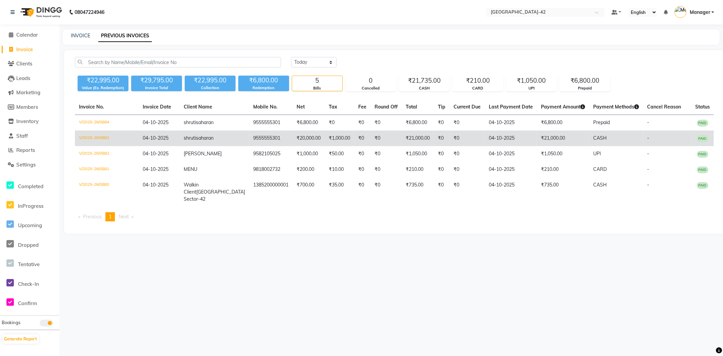
click at [703, 142] on span "PAID" at bounding box center [703, 138] width 12 height 7
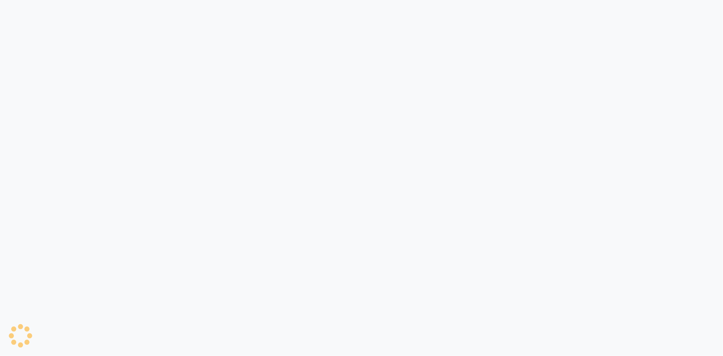
select select "8692"
select select "service"
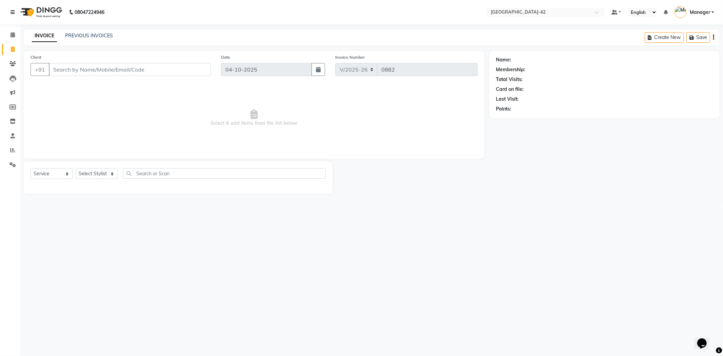
click at [13, 18] on link at bounding box center [14, 12] width 7 height 19
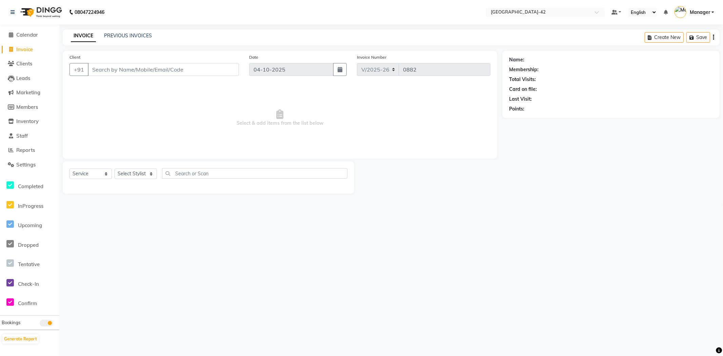
click at [16, 49] on span "Invoice" at bounding box center [24, 49] width 17 height 6
select select "8692"
select select "service"
click at [108, 72] on input "Client" at bounding box center [163, 69] width 151 height 13
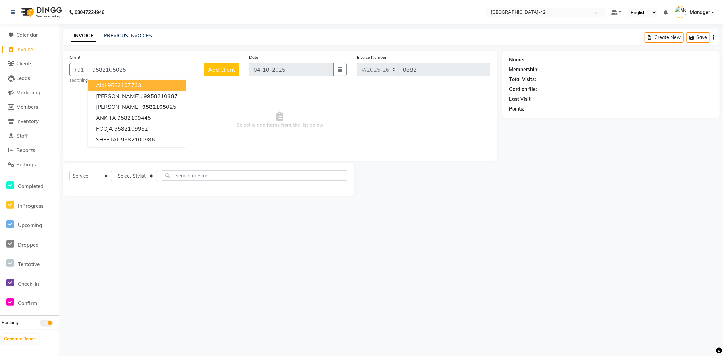
type input "9582105025"
click at [410, 94] on span "Select & add items from the list below" at bounding box center [279, 120] width 421 height 68
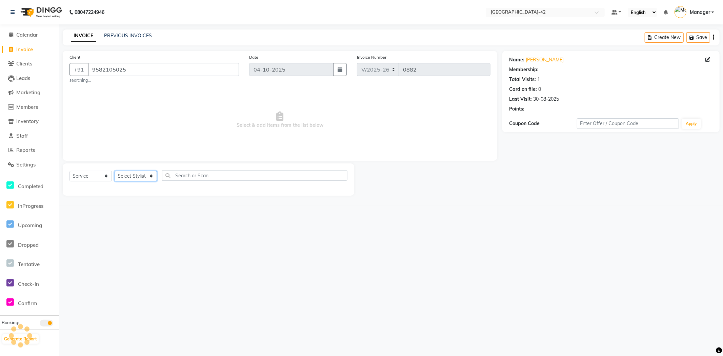
click at [145, 181] on select "Select Stylist Ajay Aman_Pdct Amjad_asst Ankit_asst Asif_BRB Basant_Pdct [PERSO…" at bounding box center [136, 176] width 42 height 11
select select "87974"
click at [115, 171] on select "Select Stylist Ajay Aman_Pdct Amjad_asst Ankit_asst Asif_BRB Basant_Pdct [PERSO…" at bounding box center [136, 176] width 42 height 11
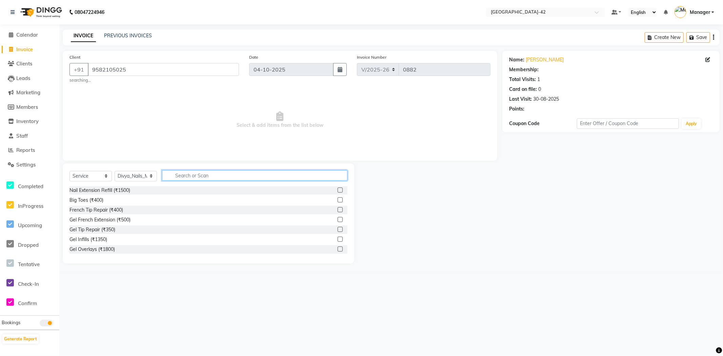
select select "1: Object"
click at [167, 170] on input "text" at bounding box center [254, 175] width 185 height 11
type input "nAILS"
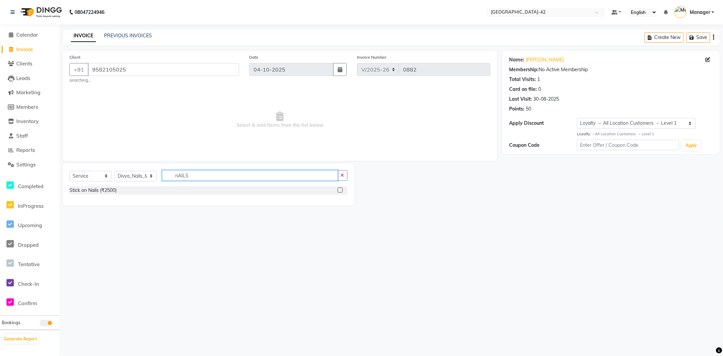
drag, startPoint x: 214, startPoint y: 179, endPoint x: 119, endPoint y: 170, distance: 95.4
click at [123, 180] on div "Select Service Product Membership Package Voucher Prepaid Gift Card Select Styl…" at bounding box center [208, 178] width 278 height 16
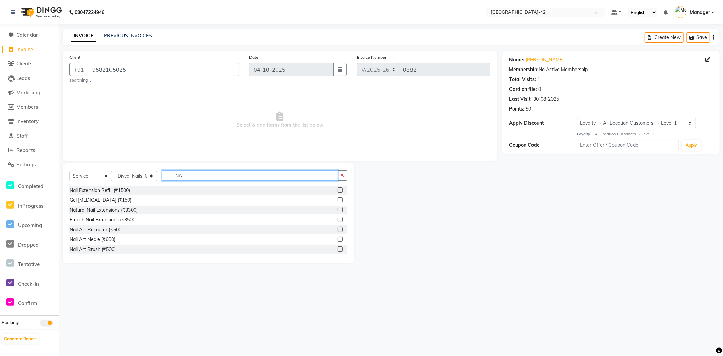
type input "N"
type input "NAIL"
drag, startPoint x: 205, startPoint y: 178, endPoint x: 103, endPoint y: 176, distance: 101.7
click at [105, 176] on div "Select Service Product Membership Package Voucher Prepaid Gift Card Select Styl…" at bounding box center [208, 178] width 278 height 16
type input "GEL"
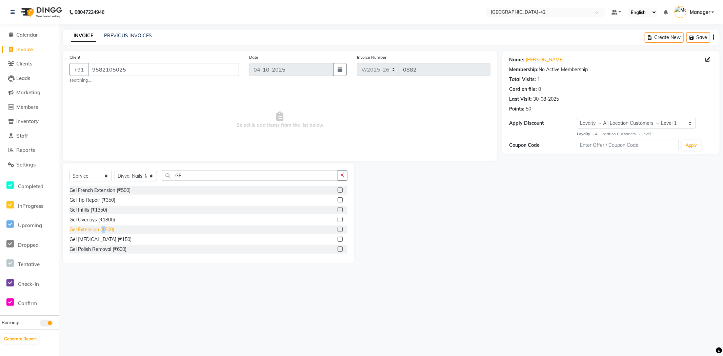
click at [104, 231] on div "Gel Extension (₹500)" at bounding box center [91, 229] width 45 height 7
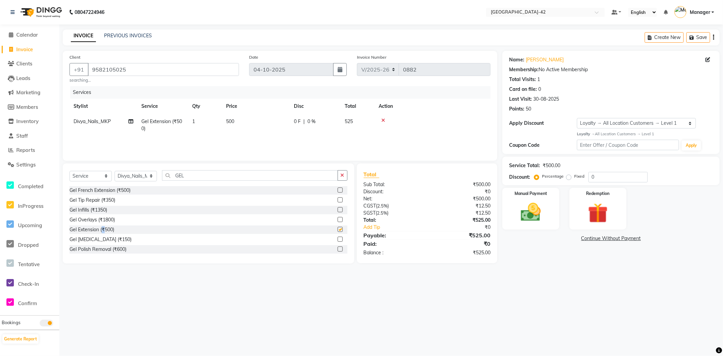
checkbox input "false"
drag, startPoint x: 262, startPoint y: 123, endPoint x: 251, endPoint y: 126, distance: 11.4
click at [260, 123] on td "500" at bounding box center [256, 125] width 68 height 22
select select "87974"
drag, startPoint x: 270, startPoint y: 124, endPoint x: 239, endPoint y: 134, distance: 32.7
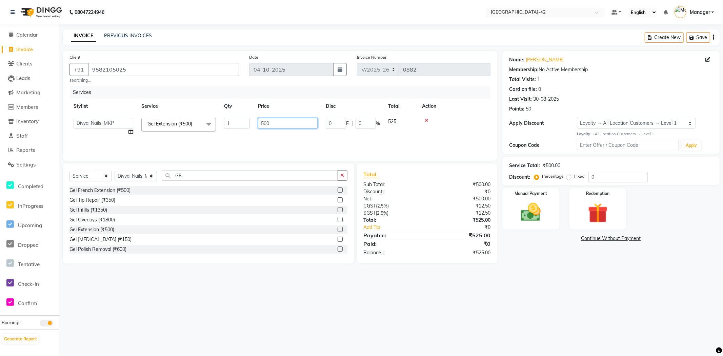
click at [239, 134] on tr "Ajay Aman_Pdct Amjad_asst Ankit_asst Asif_BRB Basant_Pdct Bhupesh Counter_Sales…" at bounding box center [279, 127] width 421 height 26
type input "1000"
click at [280, 306] on div "08047224946 Select Location × Looks Golf Avenue, Gurgaon Sector-42 Default Pane…" at bounding box center [361, 178] width 723 height 356
click at [558, 219] on div "Manual Payment" at bounding box center [530, 208] width 59 height 43
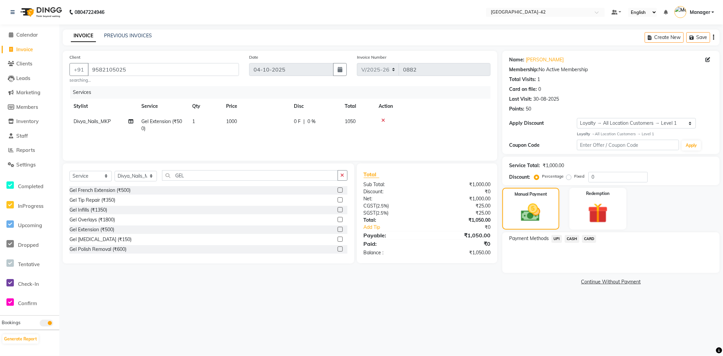
drag, startPoint x: 556, startPoint y: 239, endPoint x: 558, endPoint y: 242, distance: 3.8
click at [556, 239] on span "UPI" at bounding box center [557, 239] width 11 height 8
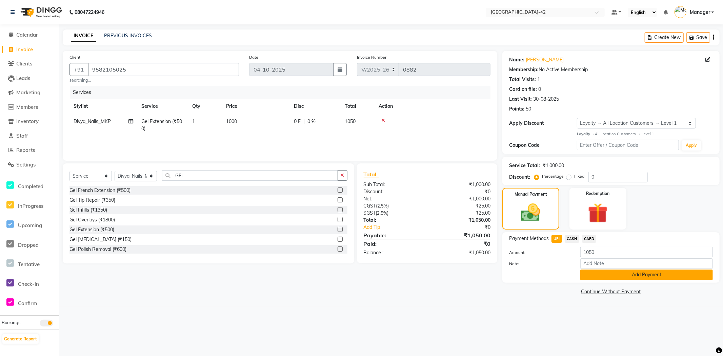
click at [592, 270] on button "Add Payment" at bounding box center [646, 274] width 133 height 11
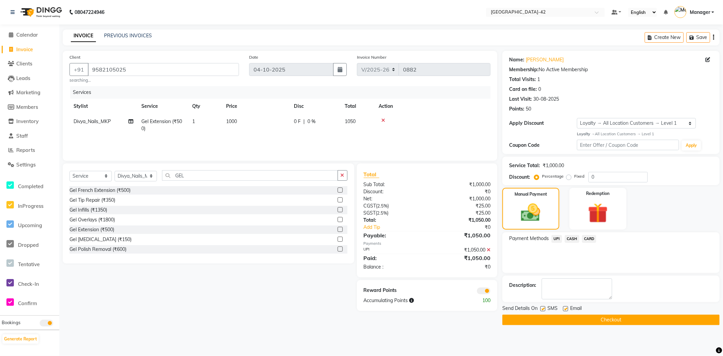
click at [564, 316] on button "Checkout" at bounding box center [610, 320] width 217 height 11
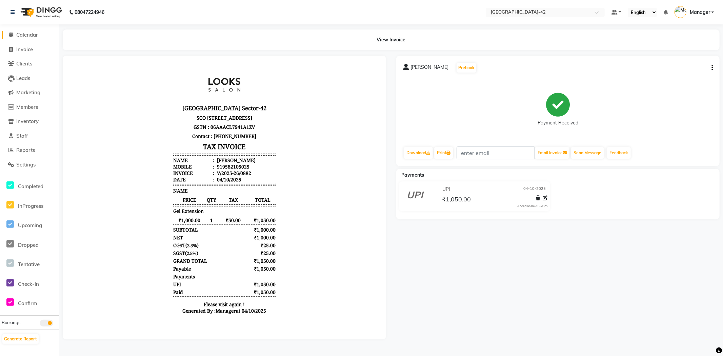
drag, startPoint x: 37, startPoint y: 39, endPoint x: 35, endPoint y: 35, distance: 4.7
click at [37, 39] on li "Calendar" at bounding box center [29, 35] width 59 height 15
click at [34, 33] on span "Calendar" at bounding box center [27, 35] width 22 height 6
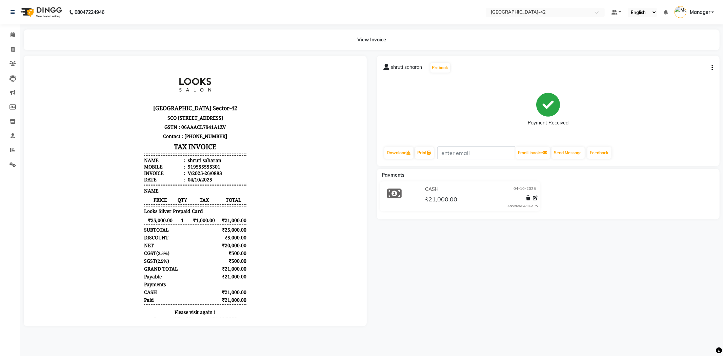
click at [710, 69] on button "button" at bounding box center [711, 67] width 4 height 7
click at [689, 66] on div "Edit Item Staff" at bounding box center [685, 68] width 33 height 8
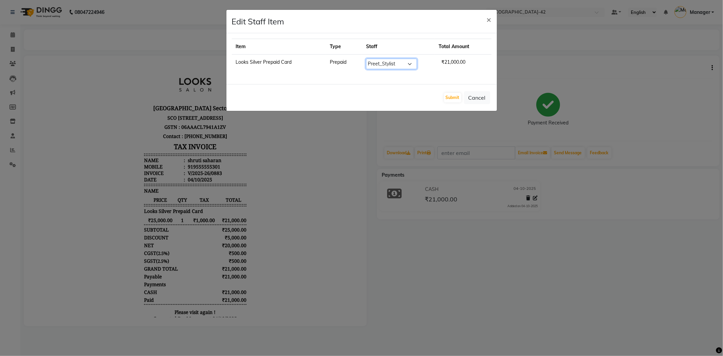
click at [404, 65] on select "Select Ajay Aman_Pdct Amjad_asst Ankit_asst Asif_BRB Basant_Pdct [PERSON_NAME] …" at bounding box center [391, 64] width 51 height 11
select select "89271"
click at [366, 59] on select "Select Ajay Aman_Pdct Amjad_asst Ankit_asst Asif_BRB Basant_Pdct Bhupesh Counte…" at bounding box center [391, 64] width 51 height 11
click at [452, 97] on button "Submit" at bounding box center [452, 97] width 17 height 9
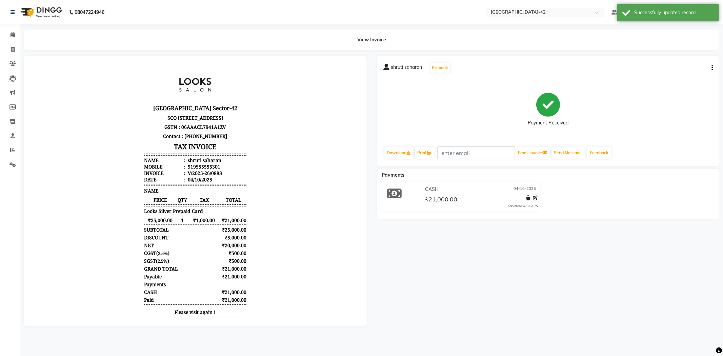
click at [709, 65] on button "button" at bounding box center [711, 67] width 4 height 7
click at [709, 66] on button "button" at bounding box center [711, 67] width 4 height 7
click at [712, 68] on icon "button" at bounding box center [712, 68] width 1 height 0
click at [697, 66] on div "Edit Item Staff" at bounding box center [685, 68] width 33 height 8
select select "89271"
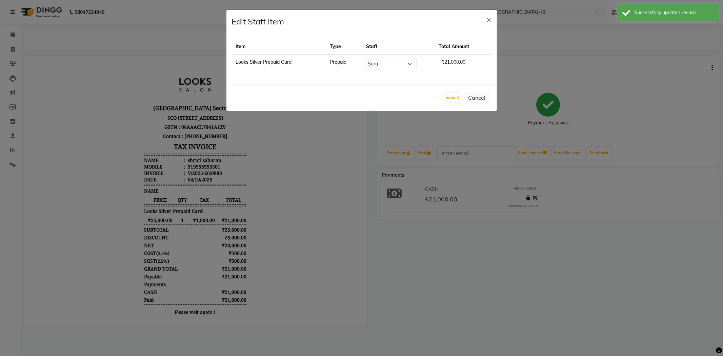
click at [680, 90] on ngb-modal-window "Edit Staff Item × Item Type Staff Total Amount Looks Silver Prepaid Card Prepai…" at bounding box center [361, 178] width 723 height 356
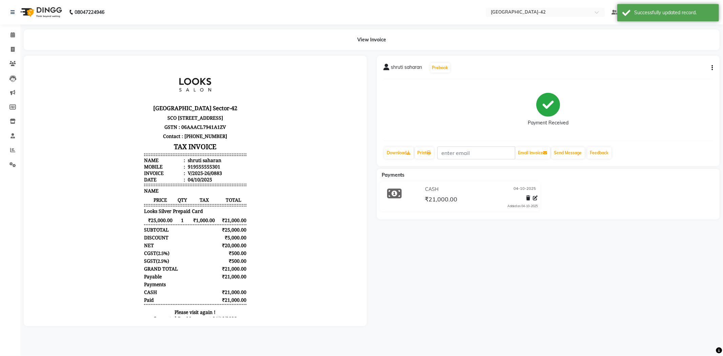
click at [712, 68] on icon "button" at bounding box center [712, 68] width 1 height 0
click at [682, 69] on div "Edit Item Staff" at bounding box center [685, 68] width 33 height 8
select select "89271"
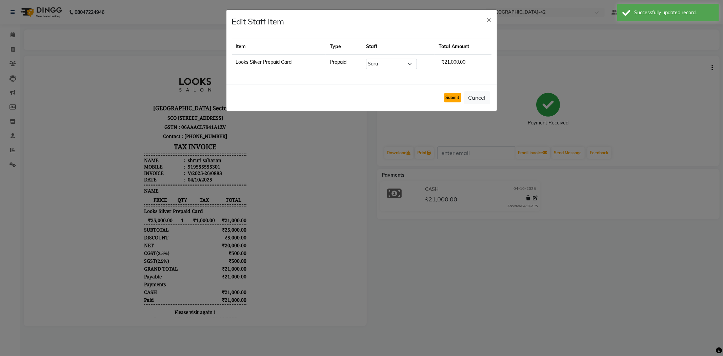
click at [454, 99] on button "Submit" at bounding box center [452, 97] width 17 height 9
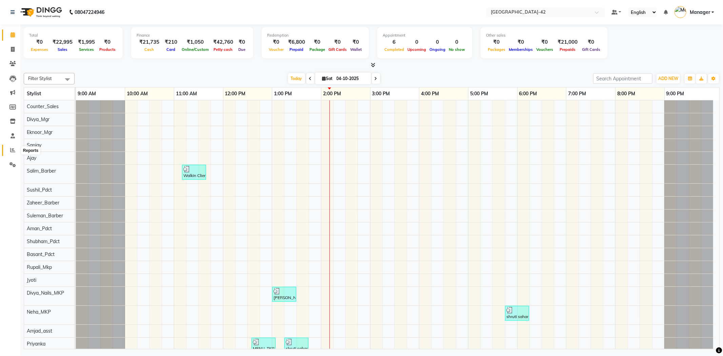
click at [15, 147] on span at bounding box center [13, 150] width 12 height 8
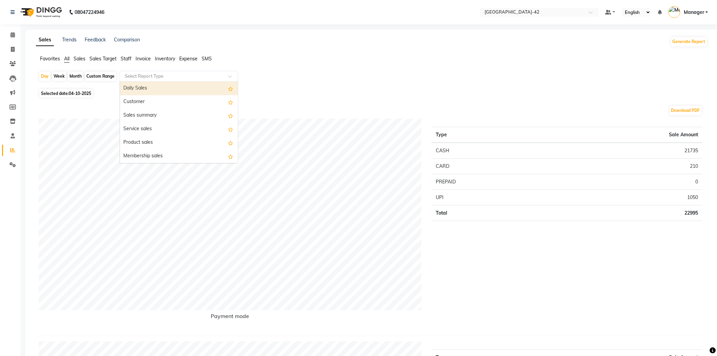
click at [187, 74] on input "text" at bounding box center [172, 76] width 98 height 7
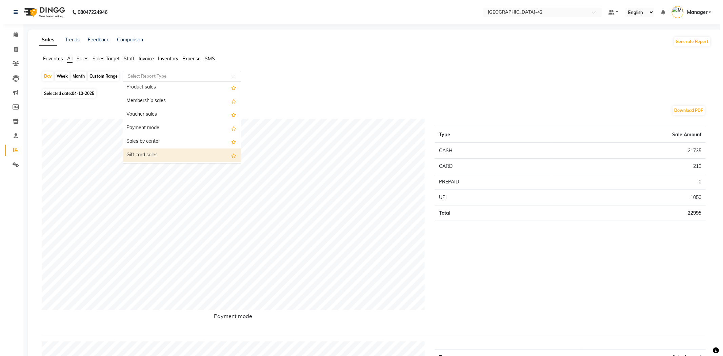
scroll to position [38, 0]
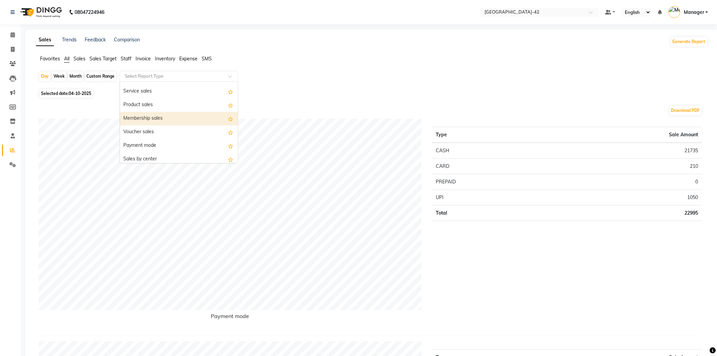
click at [169, 118] on div "Membership sales" at bounding box center [179, 119] width 118 height 14
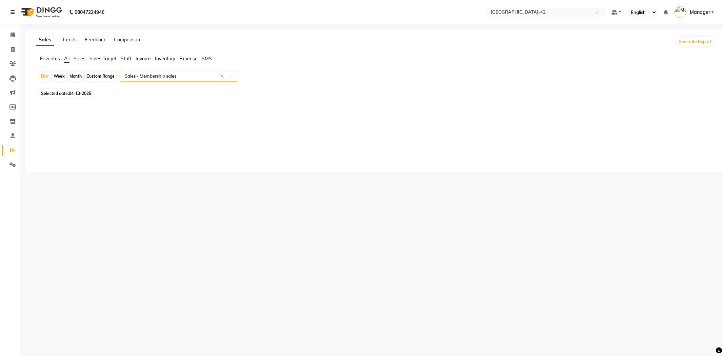
click at [199, 72] on div "Select Report Type × Sales - Membership sales ×" at bounding box center [179, 76] width 119 height 11
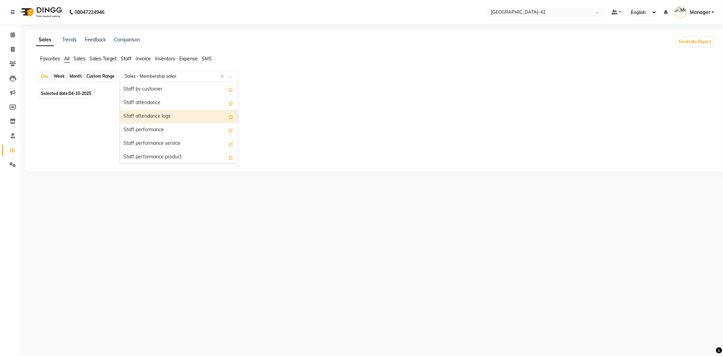
scroll to position [226, 0]
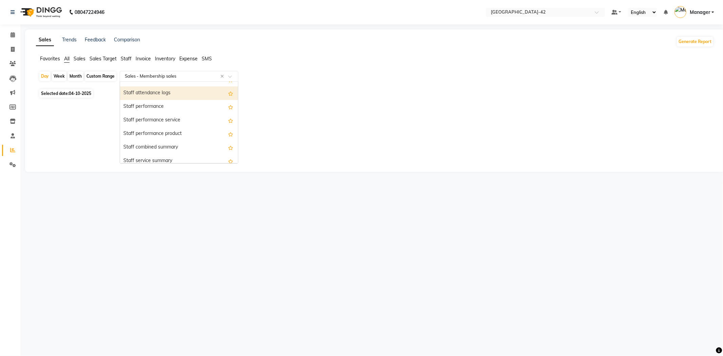
click at [125, 60] on span "Staff" at bounding box center [126, 59] width 11 height 6
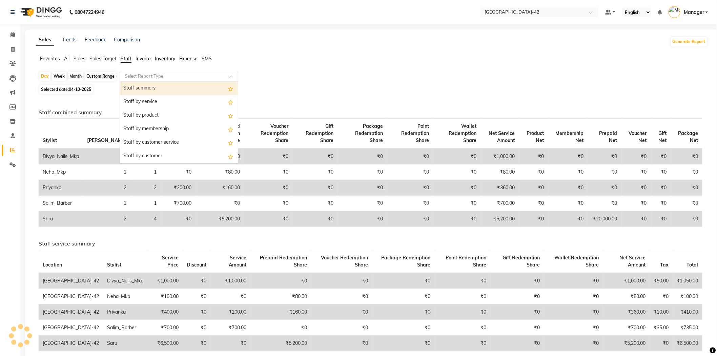
click at [153, 77] on input "text" at bounding box center [172, 76] width 98 height 7
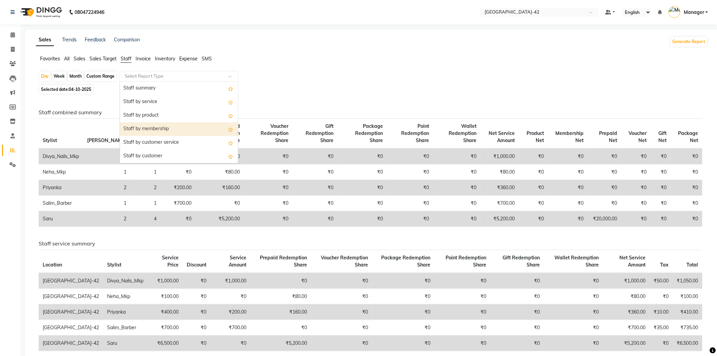
click at [172, 129] on div "Staff by membership" at bounding box center [179, 129] width 118 height 14
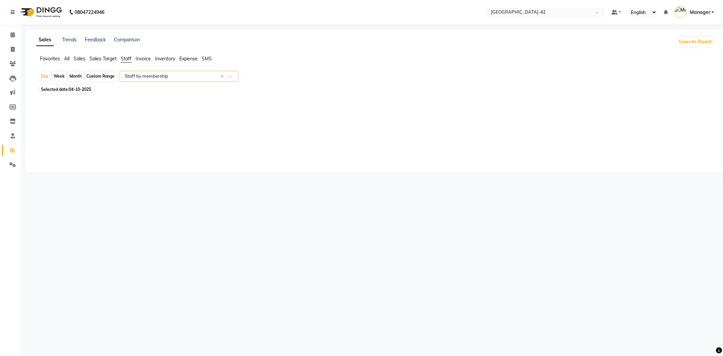
click at [177, 78] on input "text" at bounding box center [172, 76] width 98 height 7
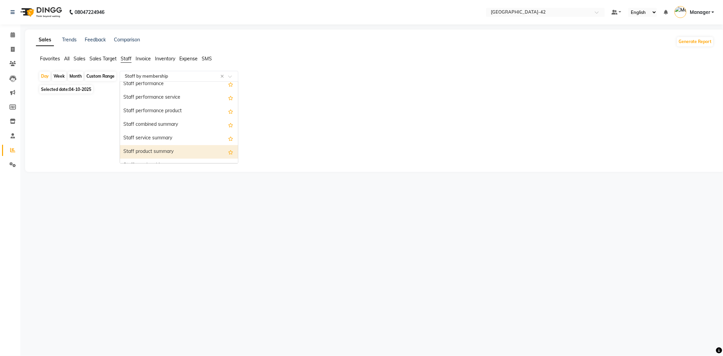
scroll to position [151, 0]
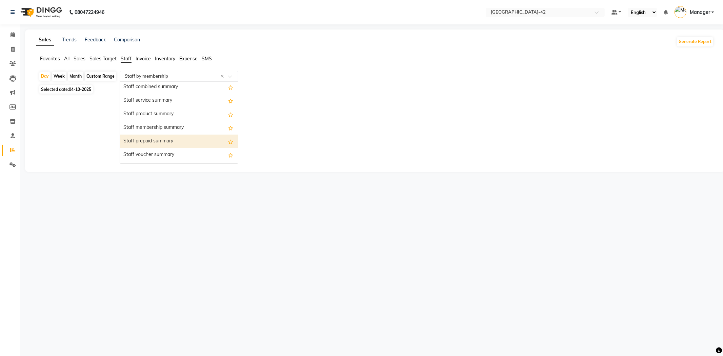
click at [179, 140] on div "Staff prepaid summary" at bounding box center [179, 142] width 118 height 14
select select "full_report"
select select "csv"
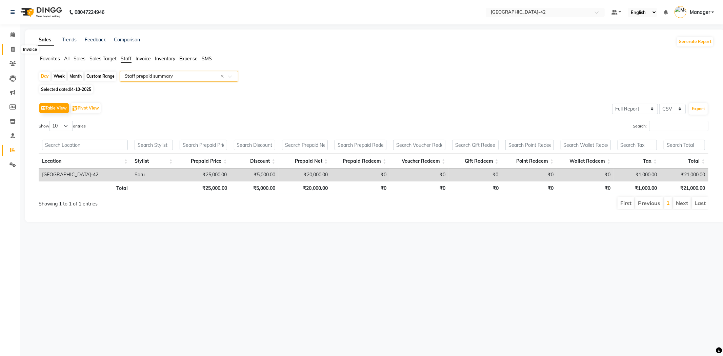
click at [14, 48] on icon at bounding box center [13, 49] width 4 height 5
select select "service"
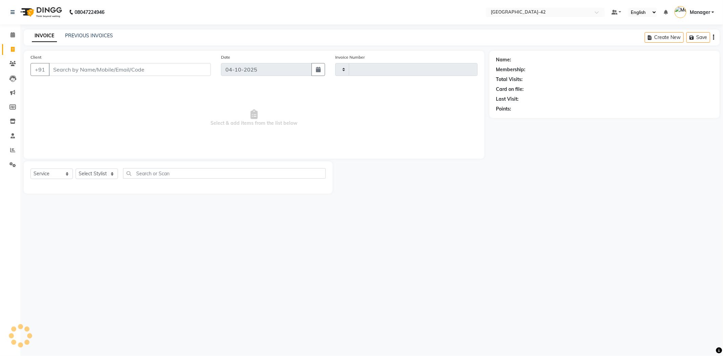
type input "0885"
select select "8692"
click at [16, 150] on span at bounding box center [13, 150] width 12 height 8
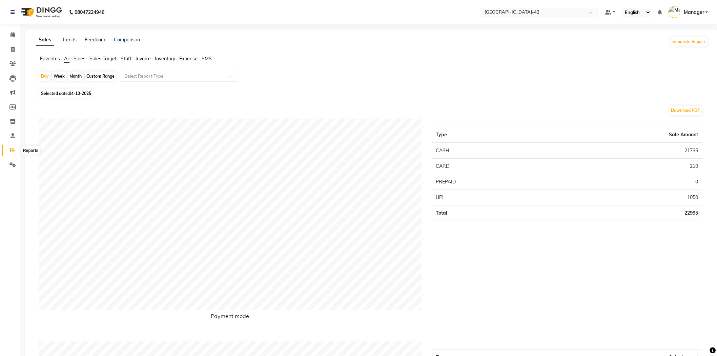
click at [11, 150] on icon at bounding box center [12, 149] width 5 height 5
click at [84, 59] on span "Sales" at bounding box center [80, 59] width 12 height 6
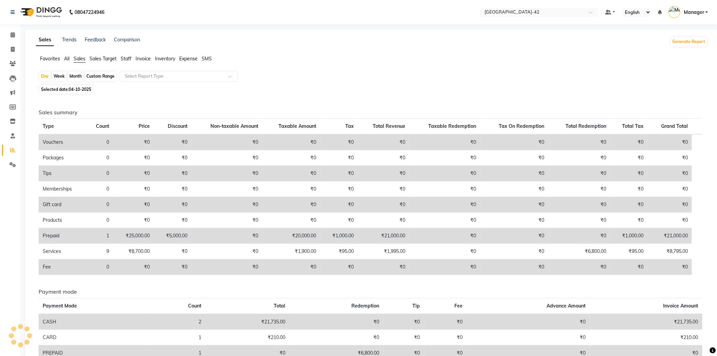
click at [112, 59] on span "Sales Target" at bounding box center [102, 59] width 27 height 6
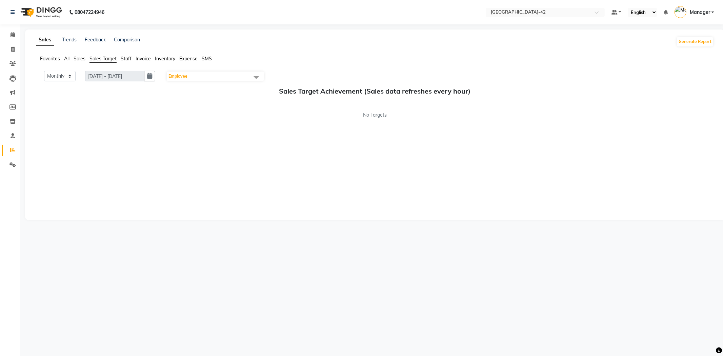
click at [128, 58] on span "Staff" at bounding box center [126, 59] width 11 height 6
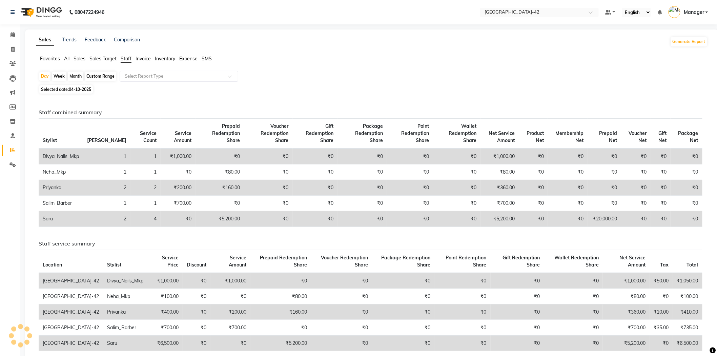
drag, startPoint x: 146, startPoint y: 60, endPoint x: 163, endPoint y: 60, distance: 17.3
click at [147, 59] on span "Invoice" at bounding box center [143, 59] width 15 height 6
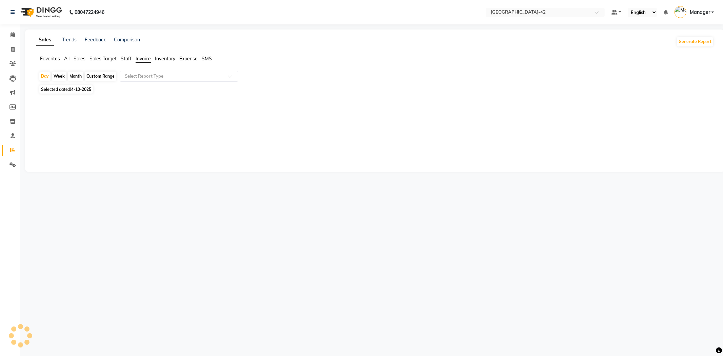
click at [164, 60] on span "Inventory" at bounding box center [165, 59] width 20 height 6
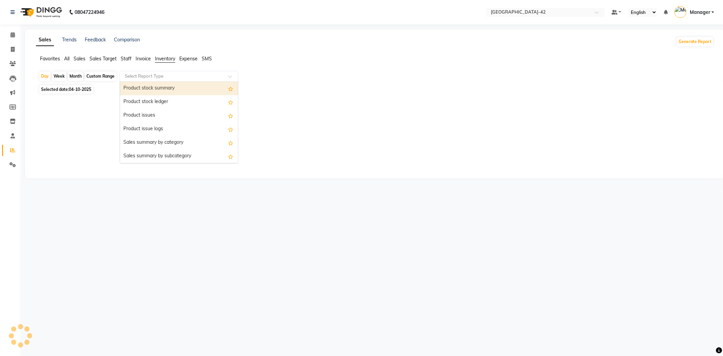
click at [163, 77] on input "text" at bounding box center [172, 76] width 98 height 7
click at [564, 125] on div at bounding box center [374, 133] width 670 height 49
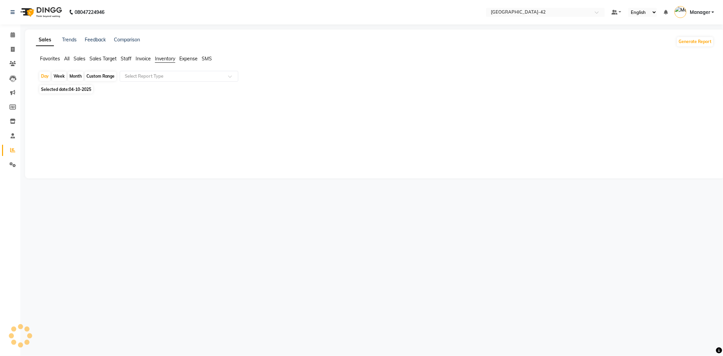
click at [86, 91] on span "04-10-2025" at bounding box center [80, 89] width 22 height 5
select select "10"
select select "2025"
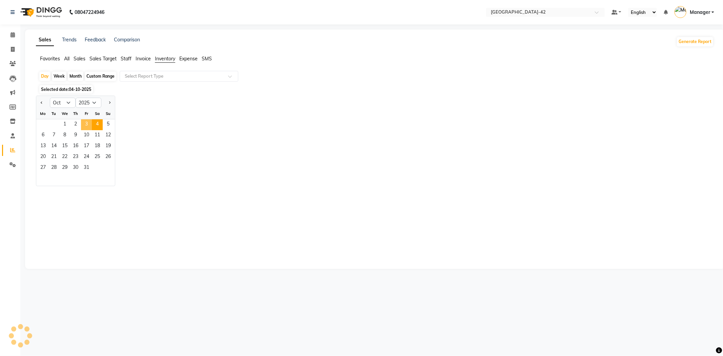
click at [89, 124] on span "3" at bounding box center [86, 124] width 11 height 11
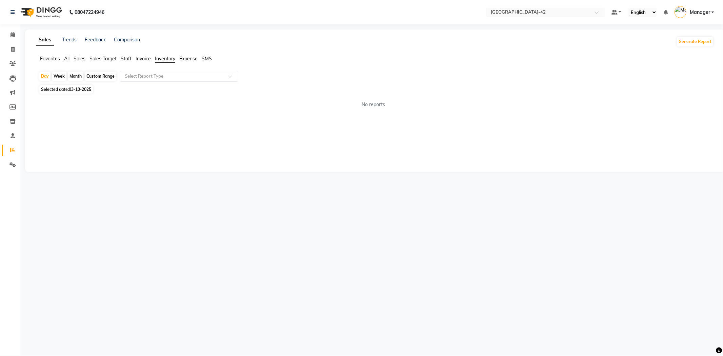
click at [82, 87] on span "03-10-2025" at bounding box center [80, 89] width 22 height 5
select select "10"
select select "2025"
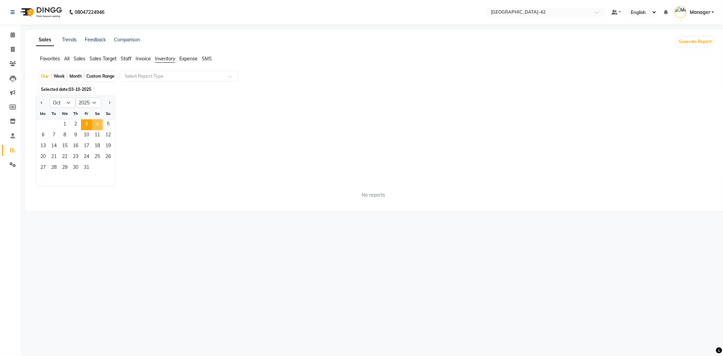
click at [97, 126] on span "4" at bounding box center [97, 124] width 11 height 11
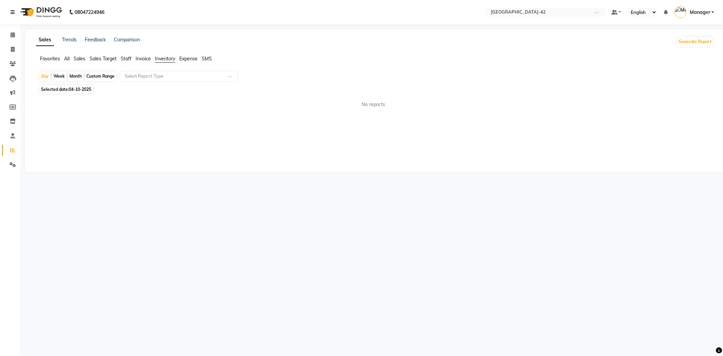
click at [14, 14] on icon at bounding box center [13, 12] width 4 height 5
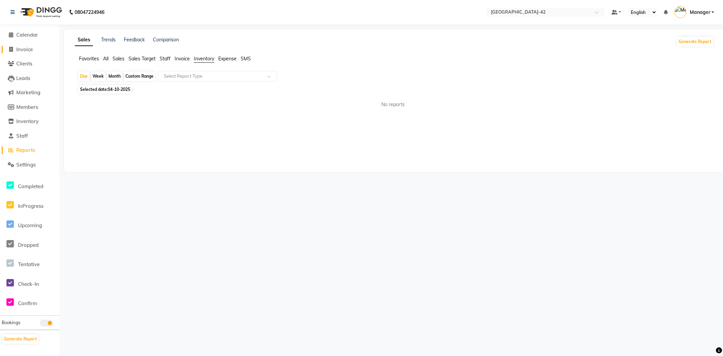
click at [19, 50] on span "Invoice" at bounding box center [24, 49] width 17 height 6
select select "service"
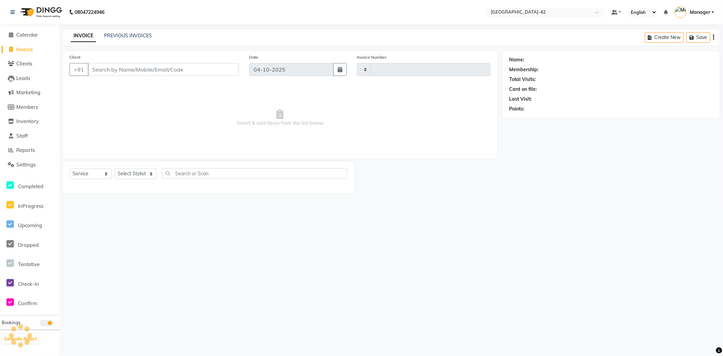
type input "0885"
select select "8692"
click at [25, 37] on span "Calendar" at bounding box center [27, 35] width 22 height 6
